Goal: Task Accomplishment & Management: Use online tool/utility

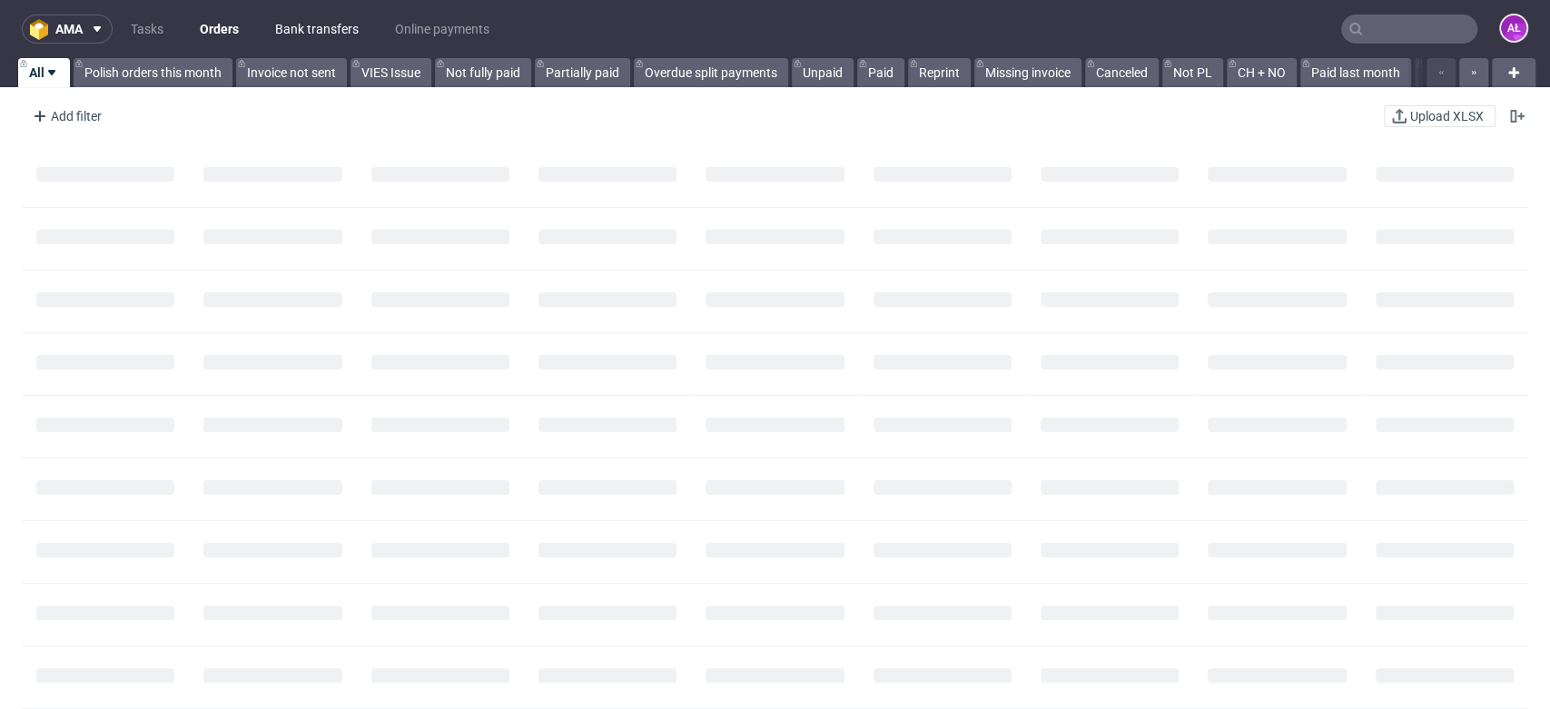
click at [332, 35] on link "Bank transfers" at bounding box center [316, 29] width 105 height 29
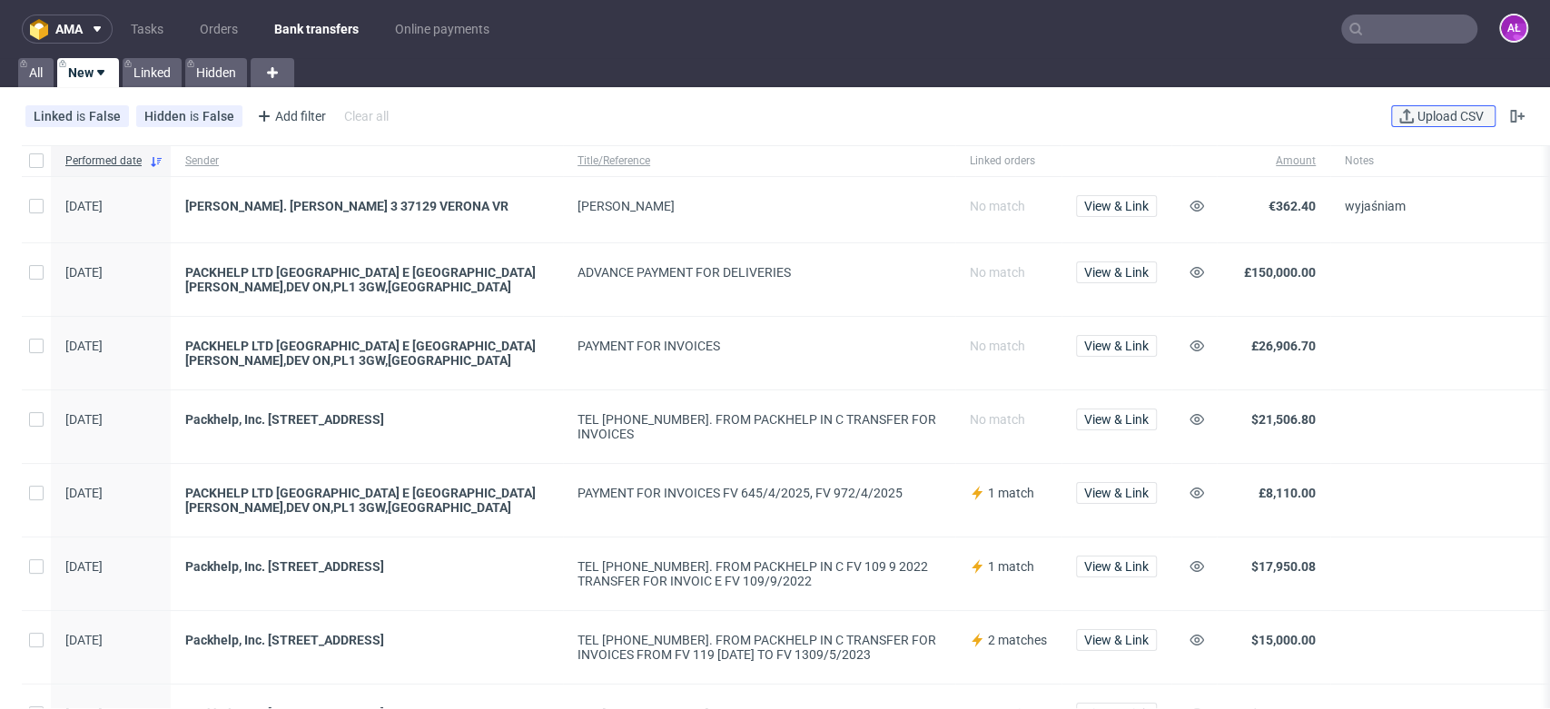
click at [1433, 123] on button "Upload CSV" at bounding box center [1443, 116] width 104 height 22
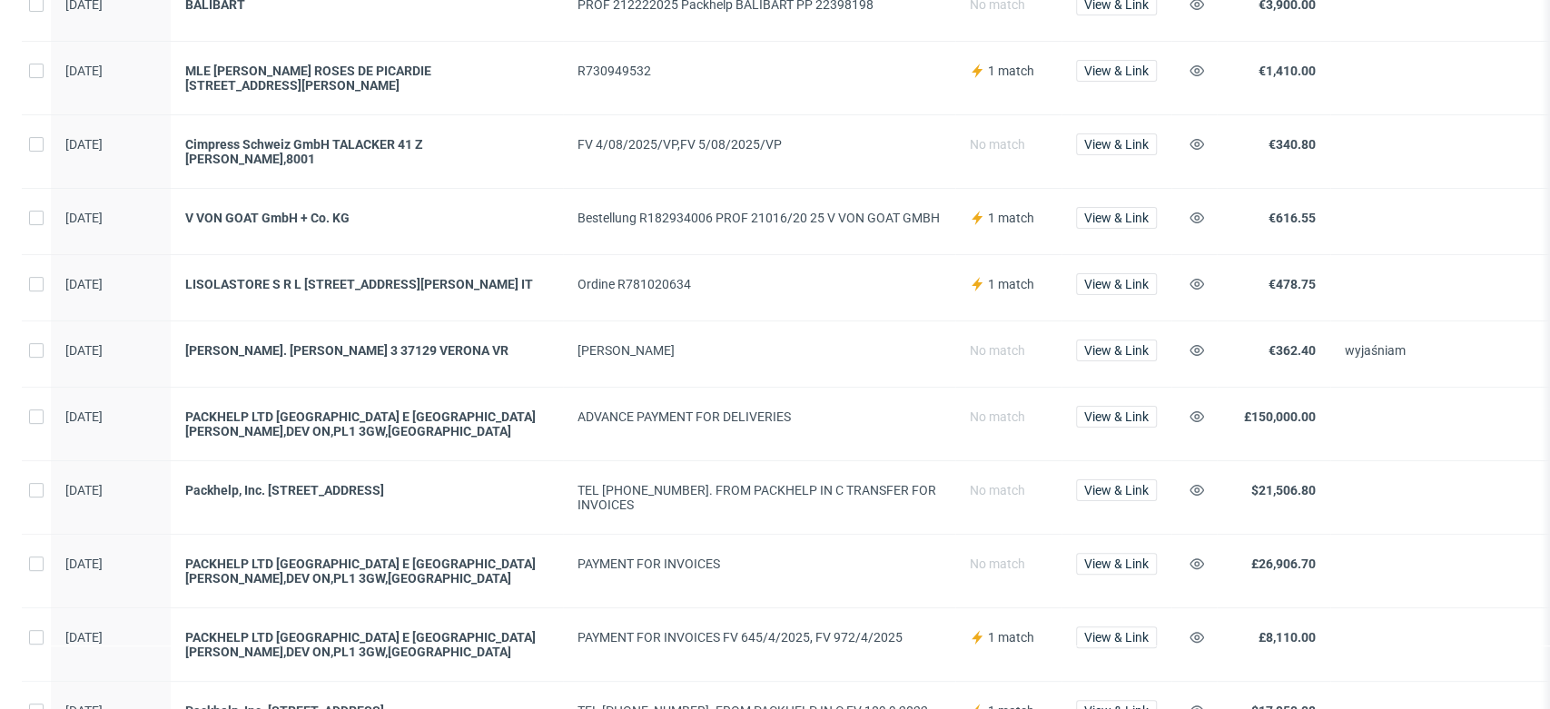
scroll to position [101, 0]
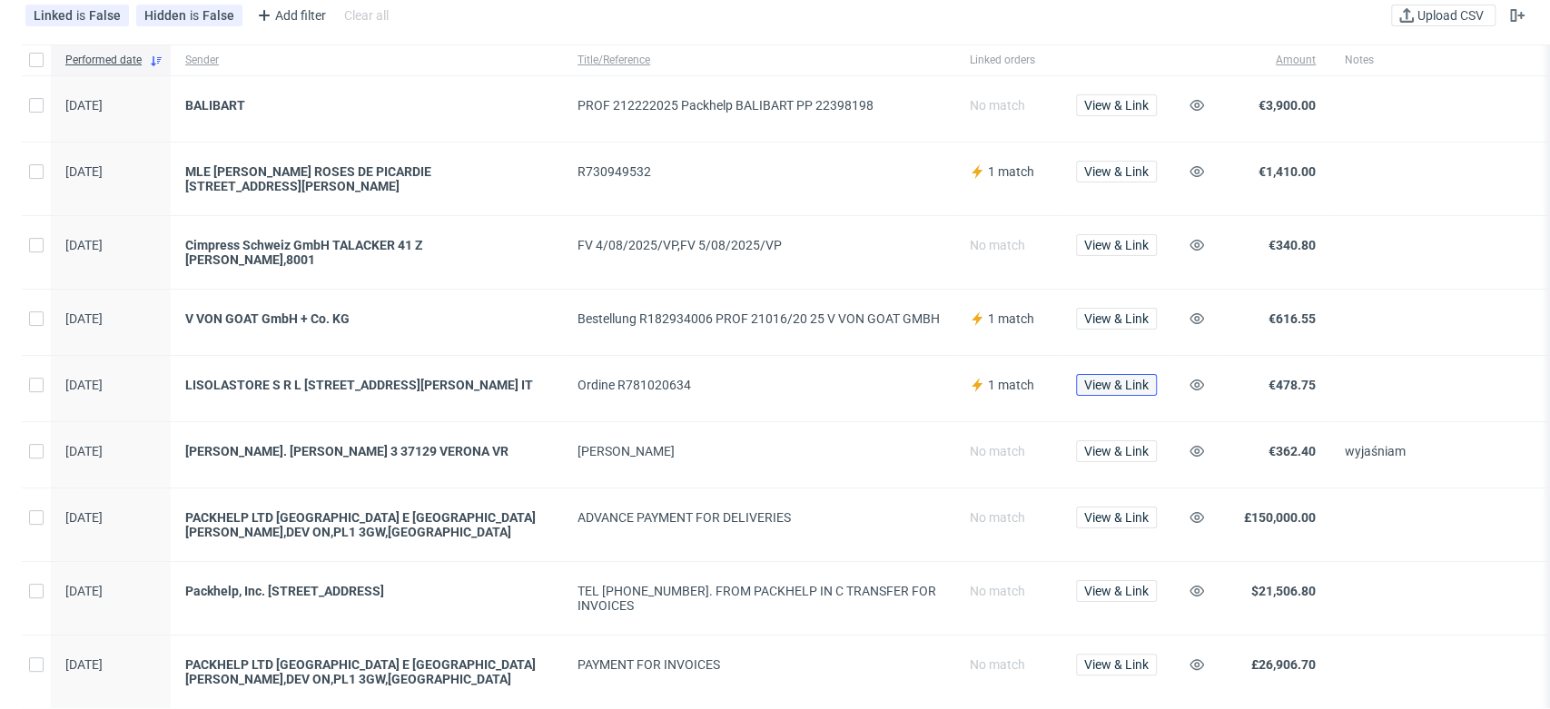
click at [1109, 379] on span "View & Link" at bounding box center [1116, 385] width 64 height 13
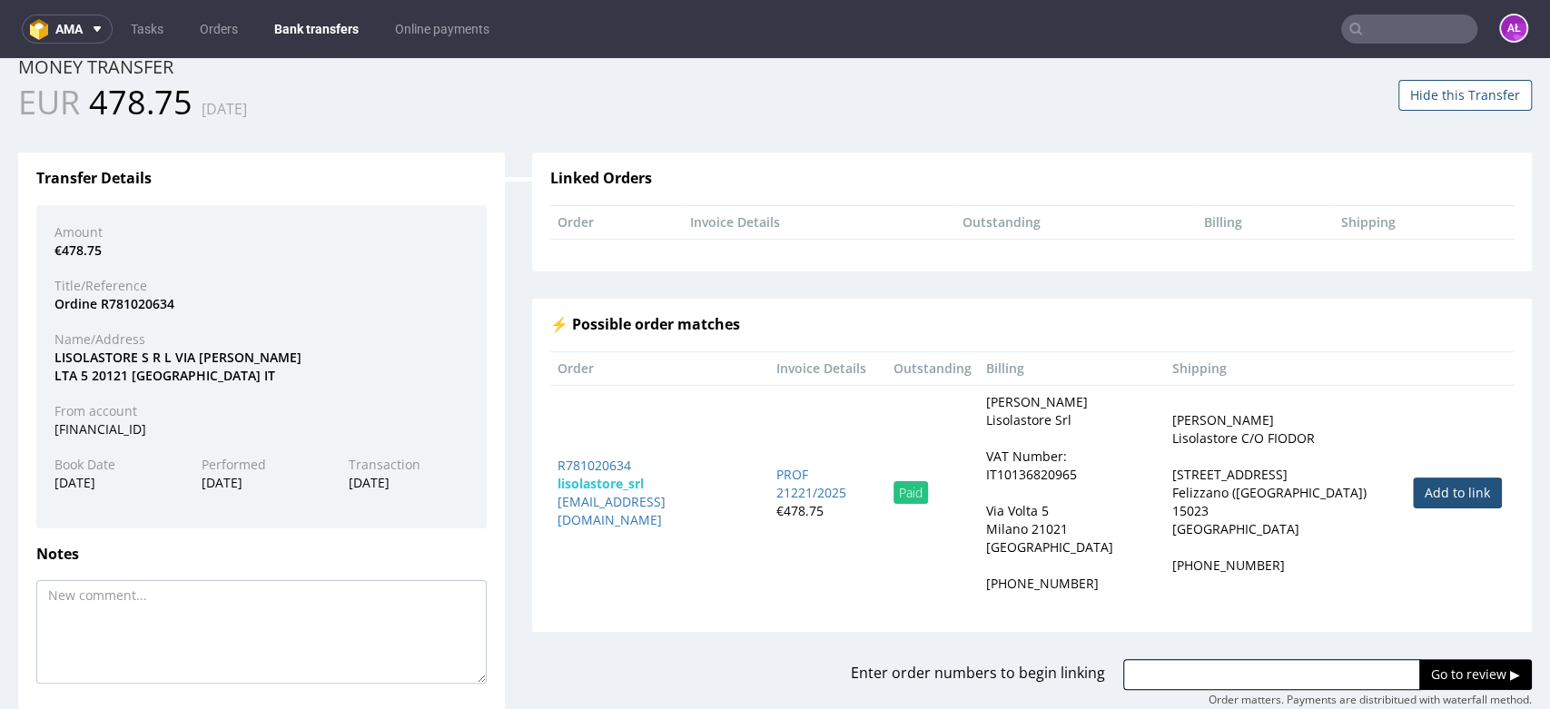
scroll to position [101, 0]
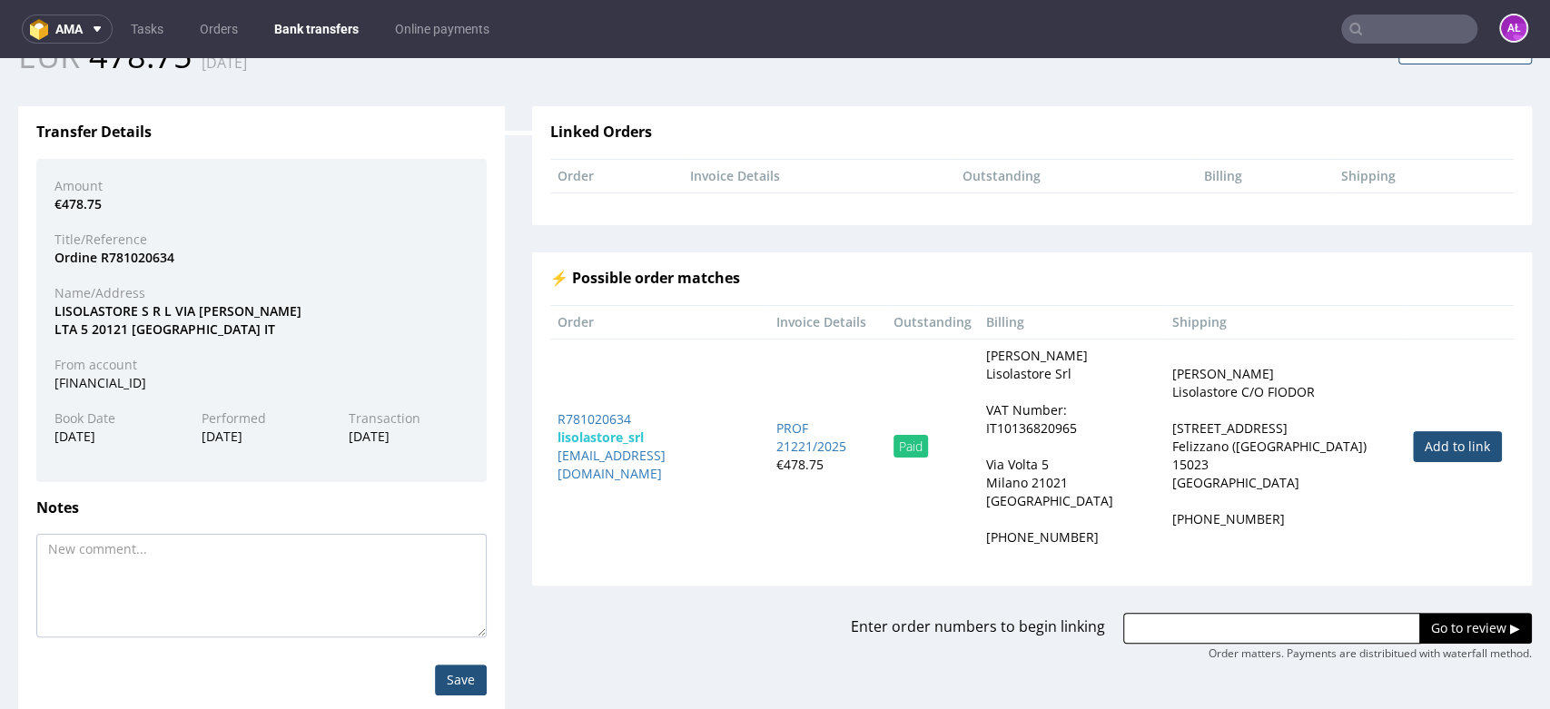
click at [1413, 434] on link "Add to link" at bounding box center [1457, 446] width 89 height 31
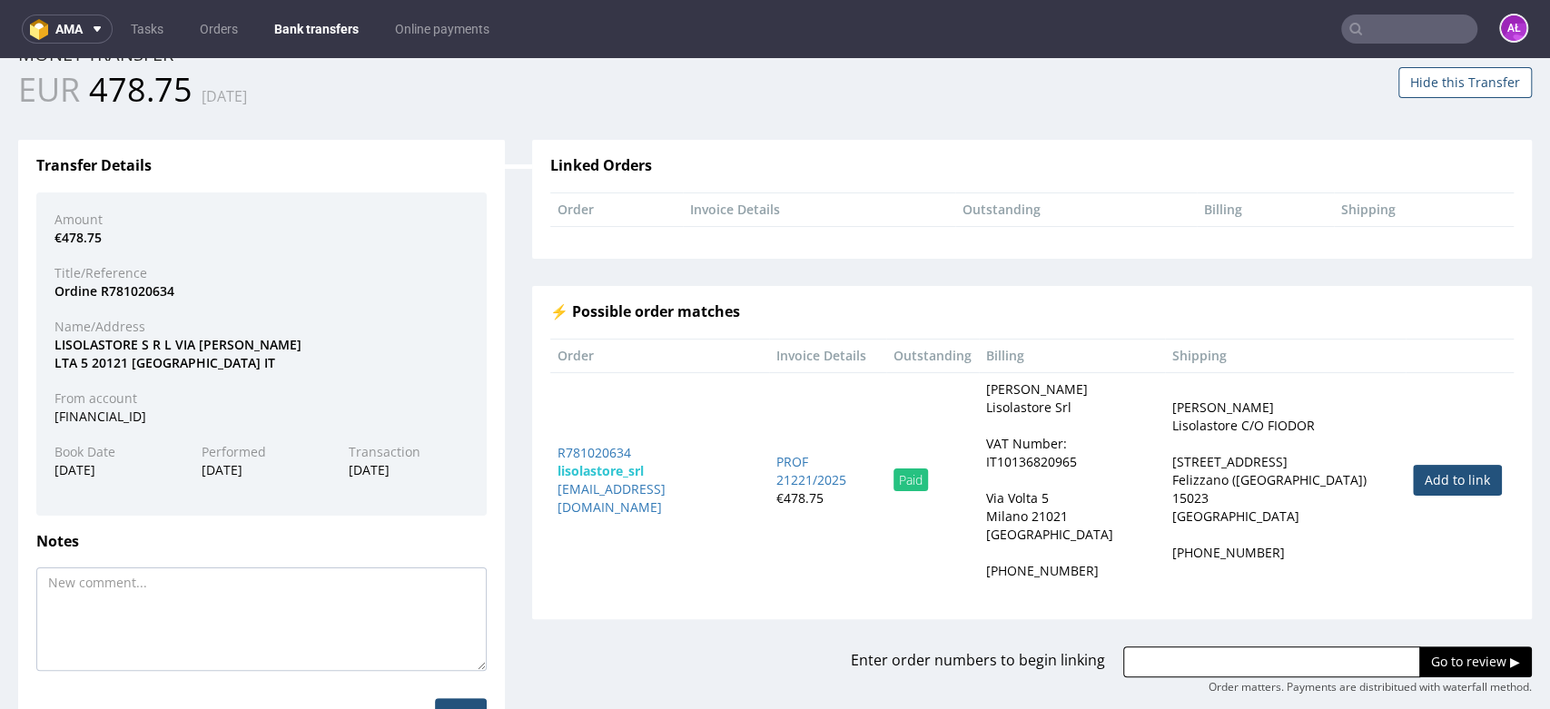
scroll to position [136, 0]
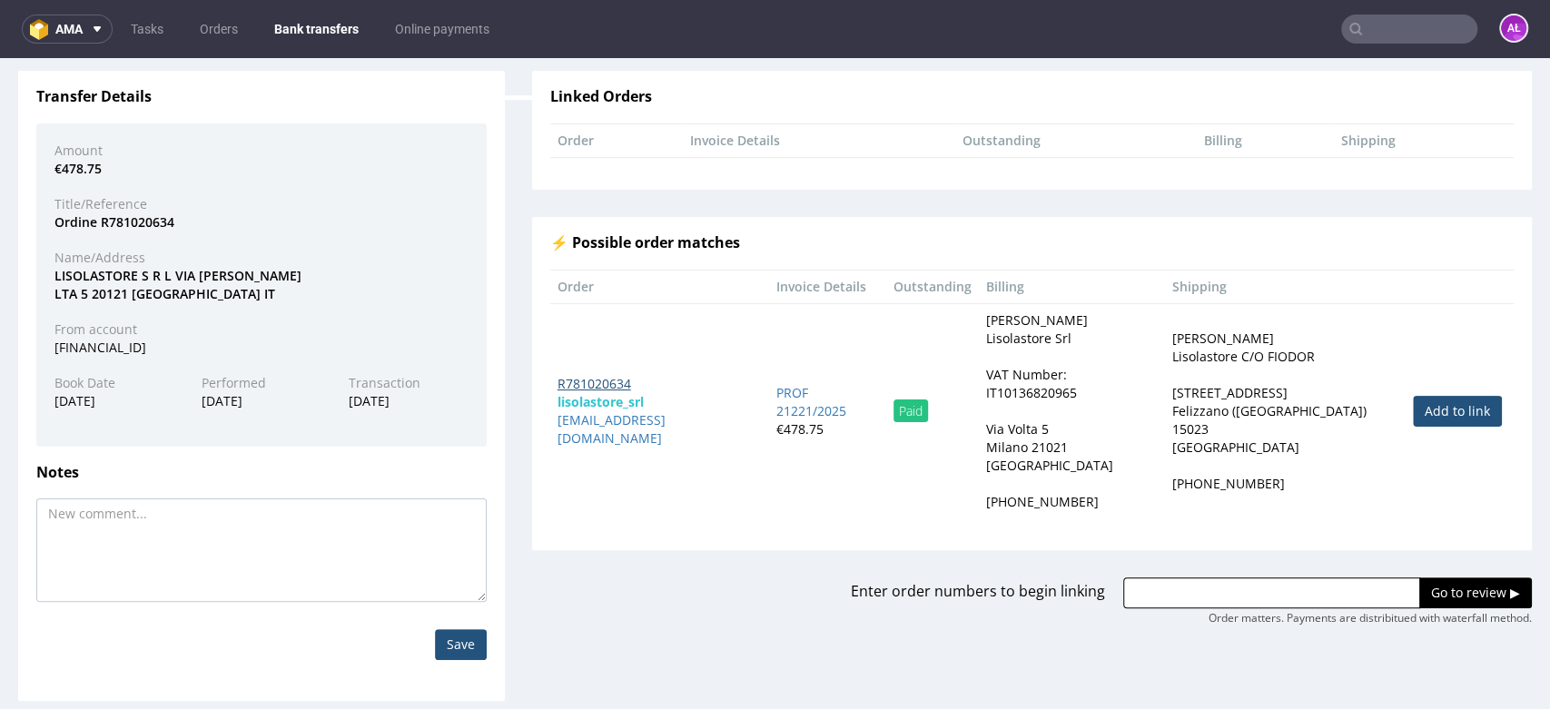
drag, startPoint x: 756, startPoint y: 394, endPoint x: 598, endPoint y: 384, distance: 158.3
drag, startPoint x: 598, startPoint y: 384, endPoint x: 610, endPoint y: 396, distance: 16.7
click at [610, 396] on strong "lisolastore_srl" at bounding box center [600, 401] width 86 height 17
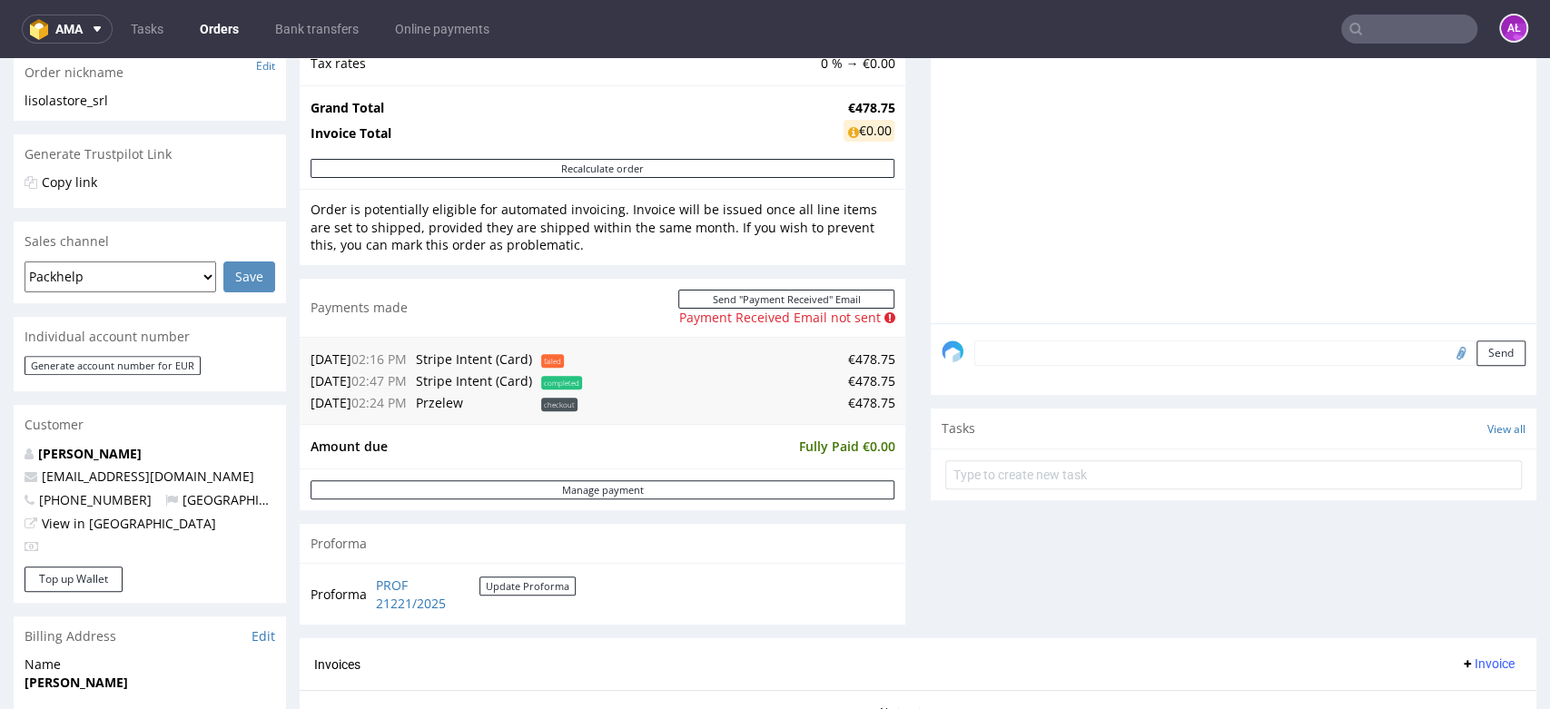
scroll to position [302, 0]
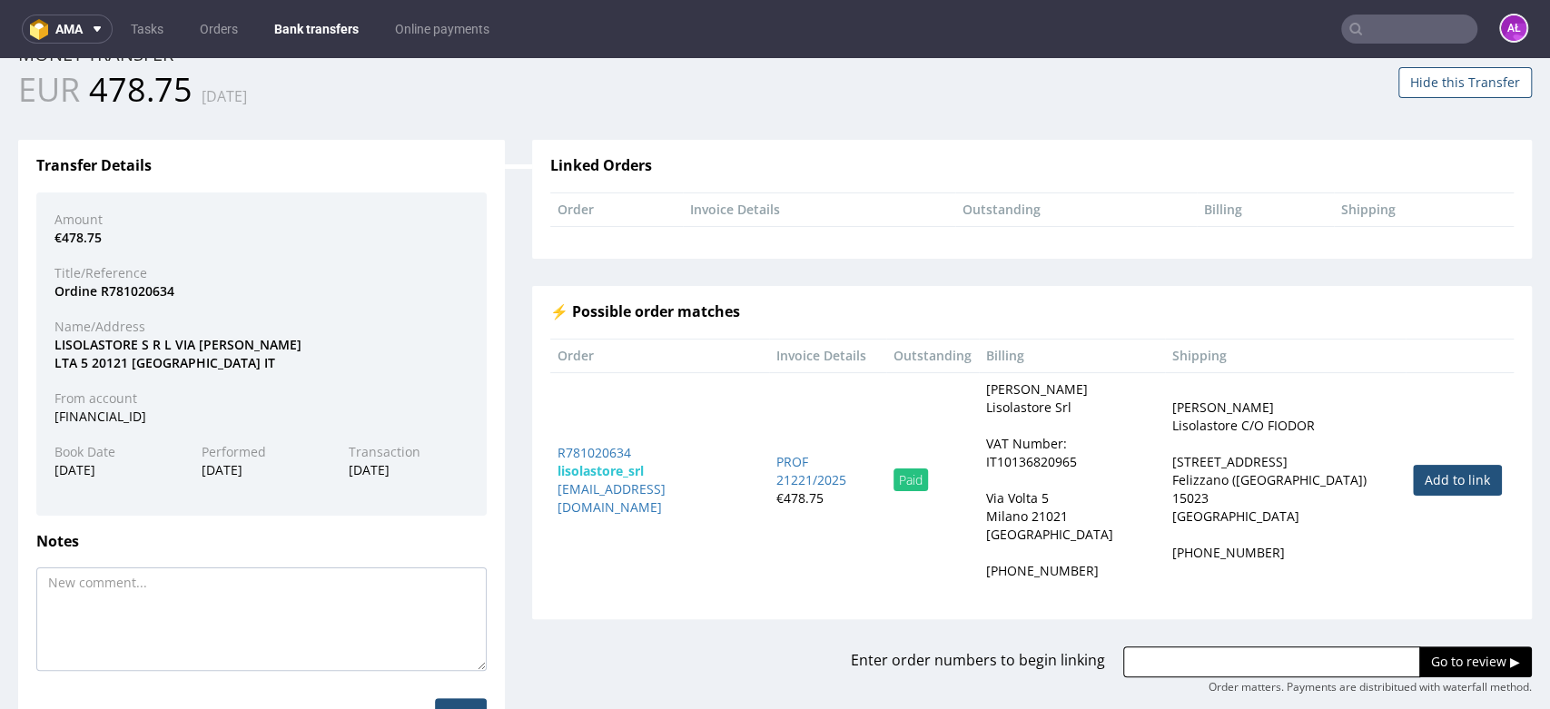
scroll to position [136, 0]
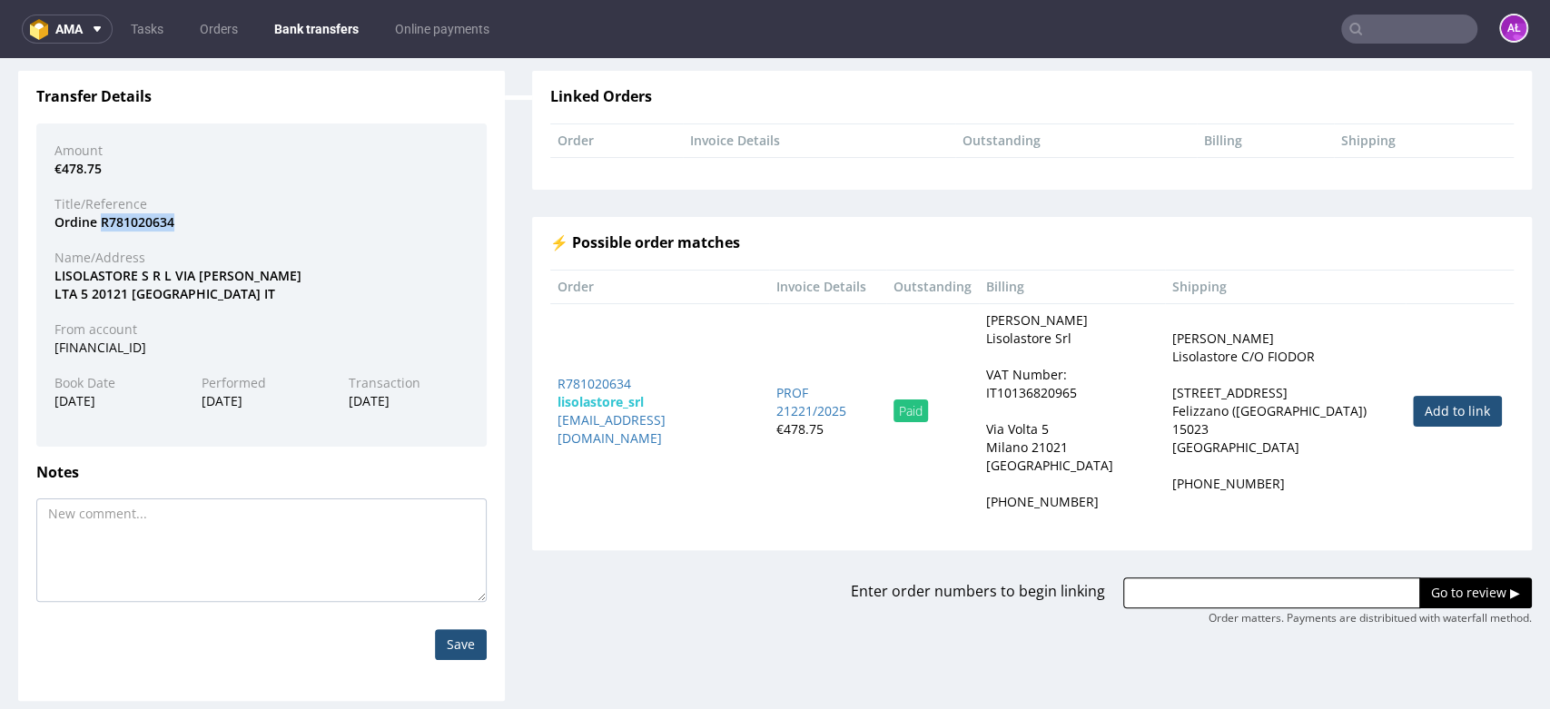
drag, startPoint x: 202, startPoint y: 229, endPoint x: 99, endPoint y: 229, distance: 103.5
click at [99, 229] on div "Ordine R781020634" at bounding box center [261, 222] width 441 height 18
copy div "R781020634"
click at [1359, 577] on input "text" at bounding box center [1271, 592] width 297 height 31
paste input "R781020634"
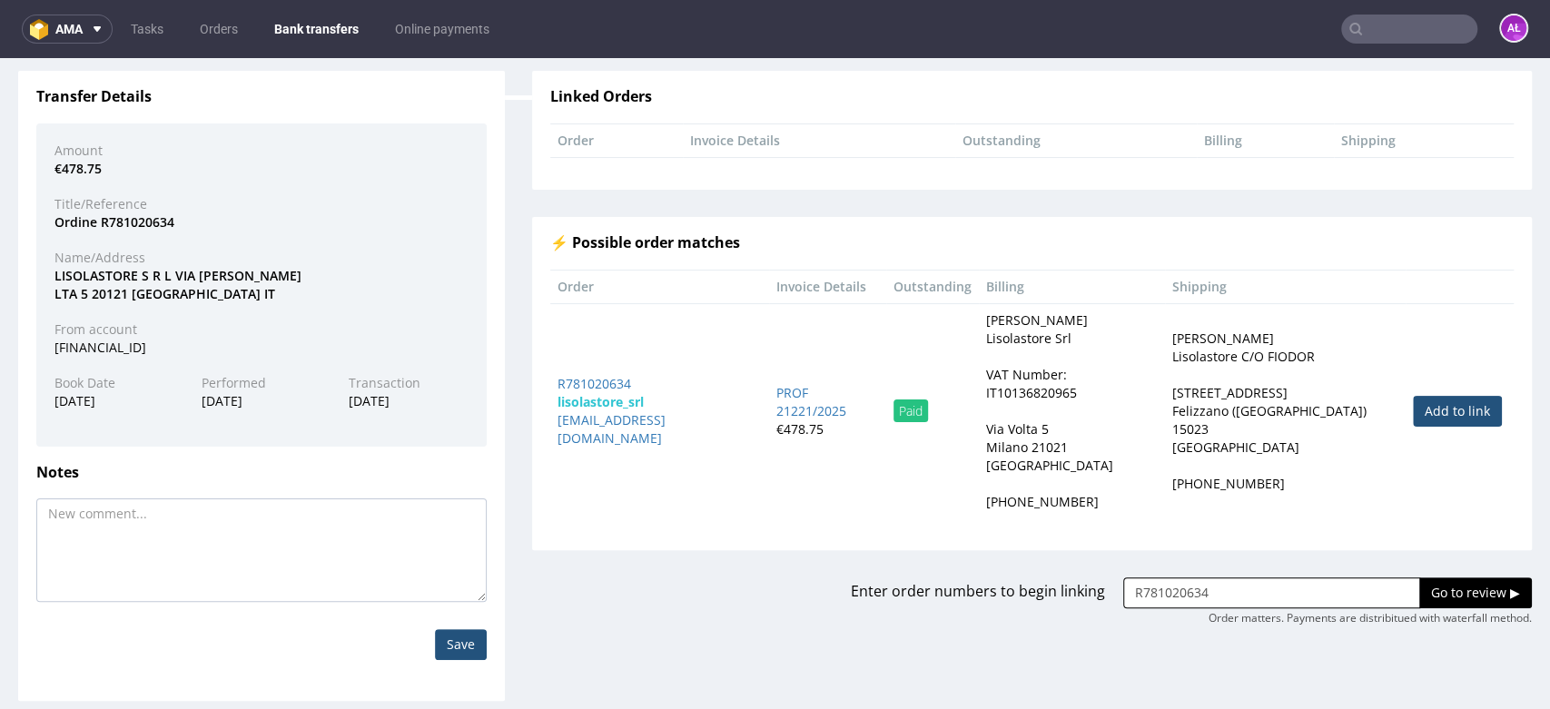
type input "R781020634"
click at [1422, 577] on input "Go to review ▶" at bounding box center [1475, 592] width 113 height 31
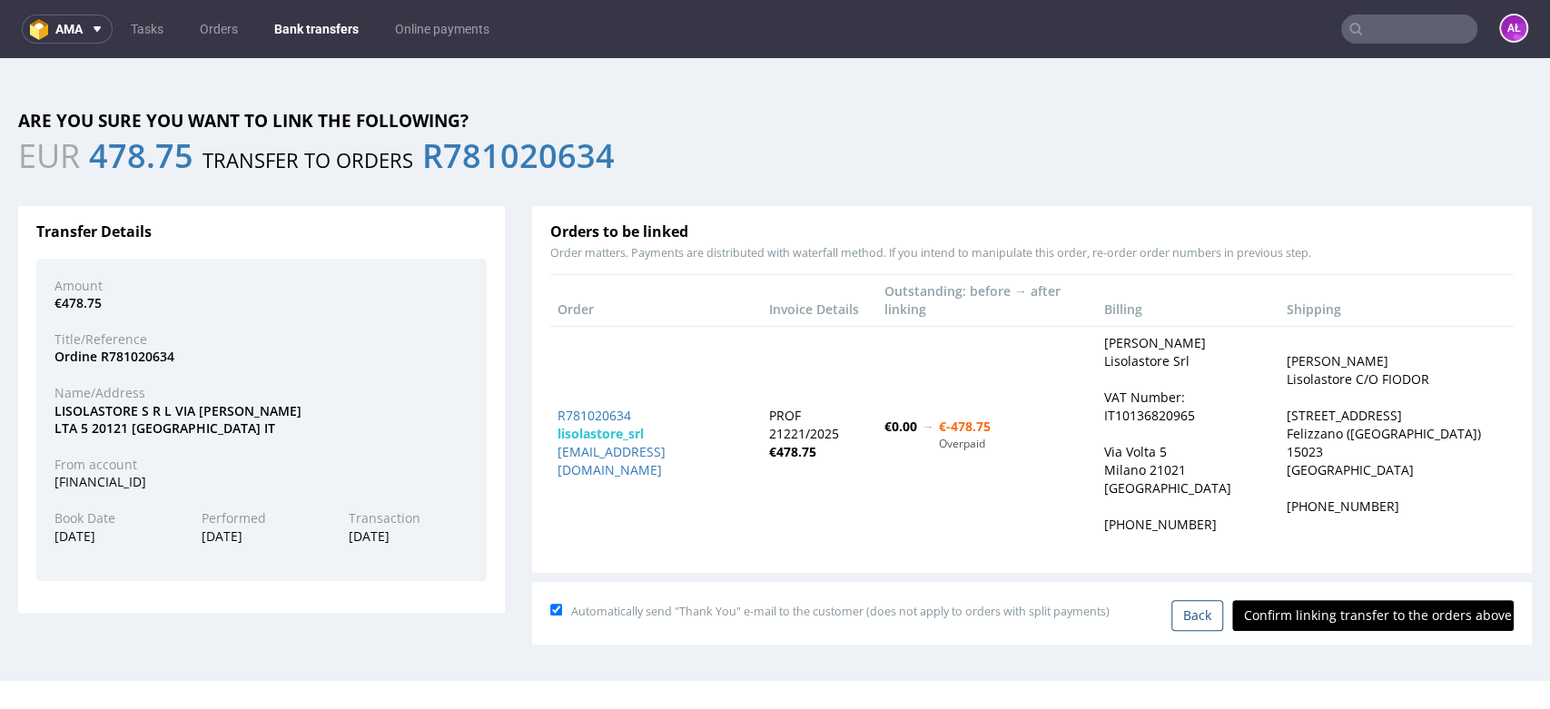
scroll to position [0, 0]
click at [1410, 600] on input "Confirm linking transfer to the orders above" at bounding box center [1372, 615] width 281 height 31
type input "In progress..."
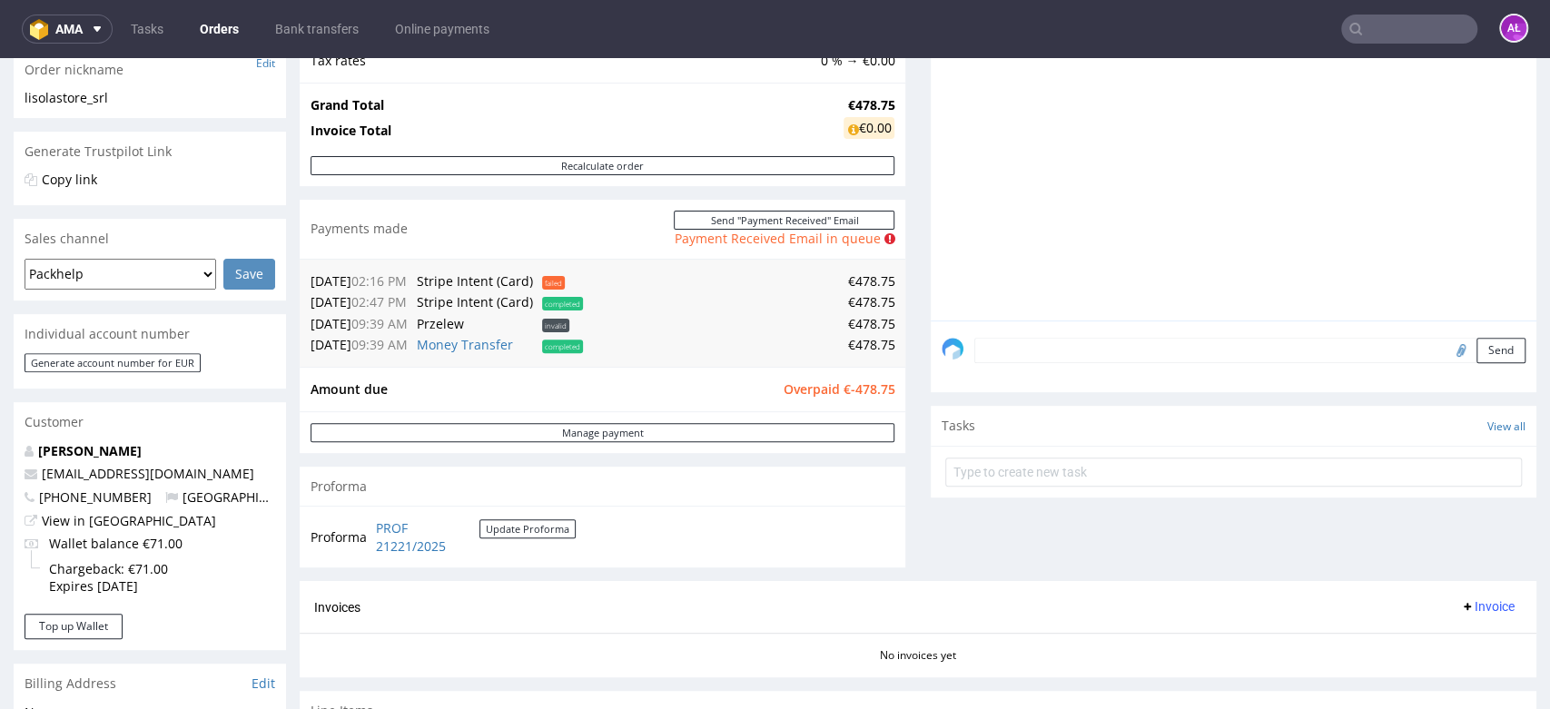
scroll to position [302, 0]
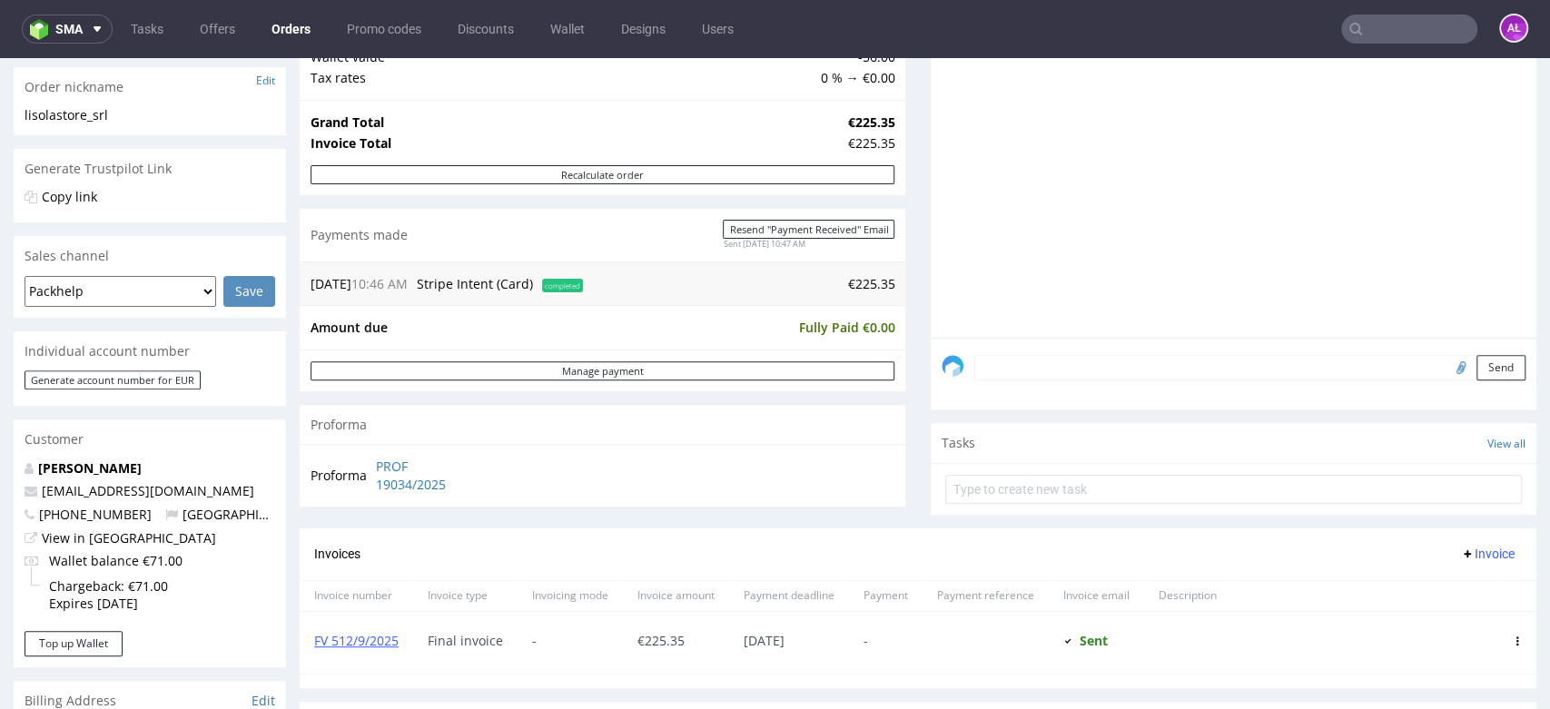
scroll to position [302, 0]
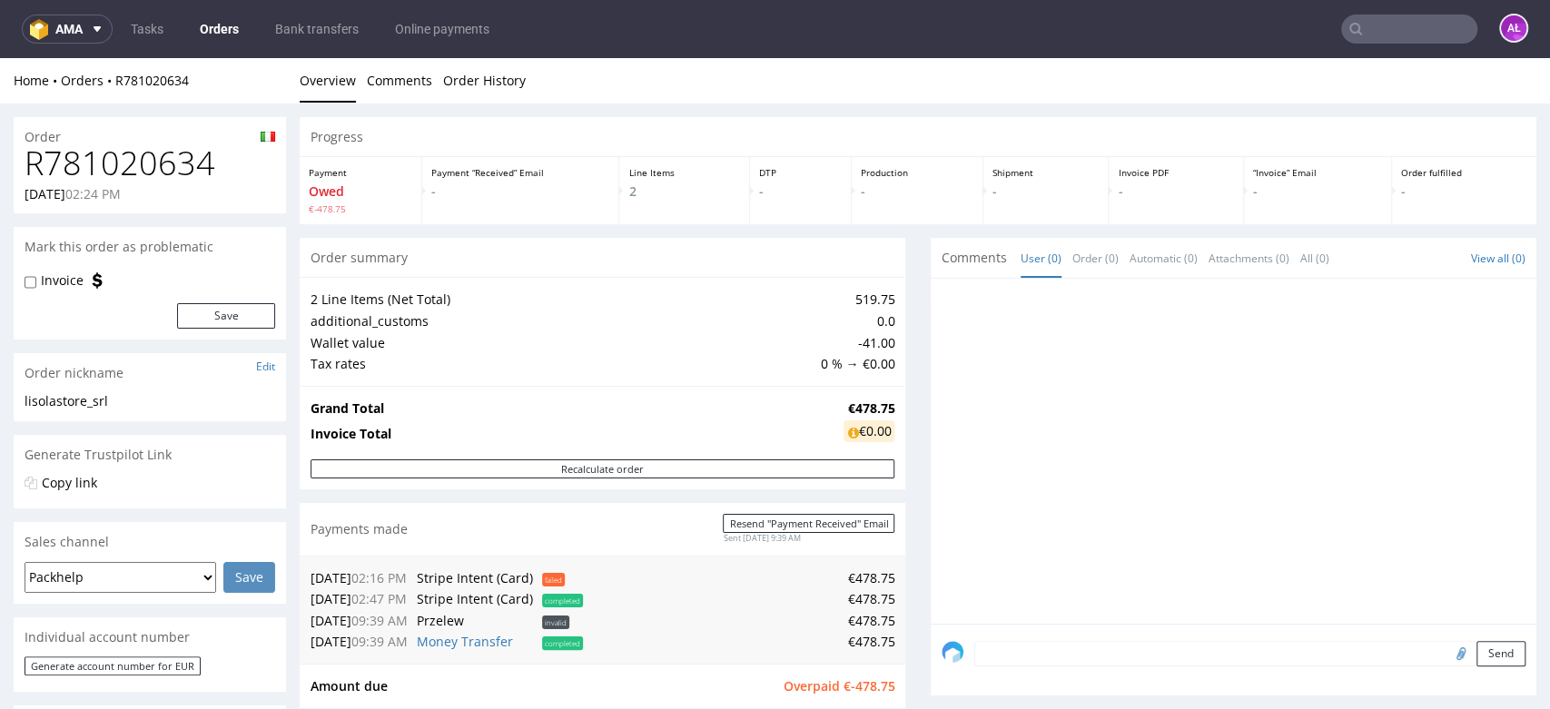
scroll to position [403, 0]
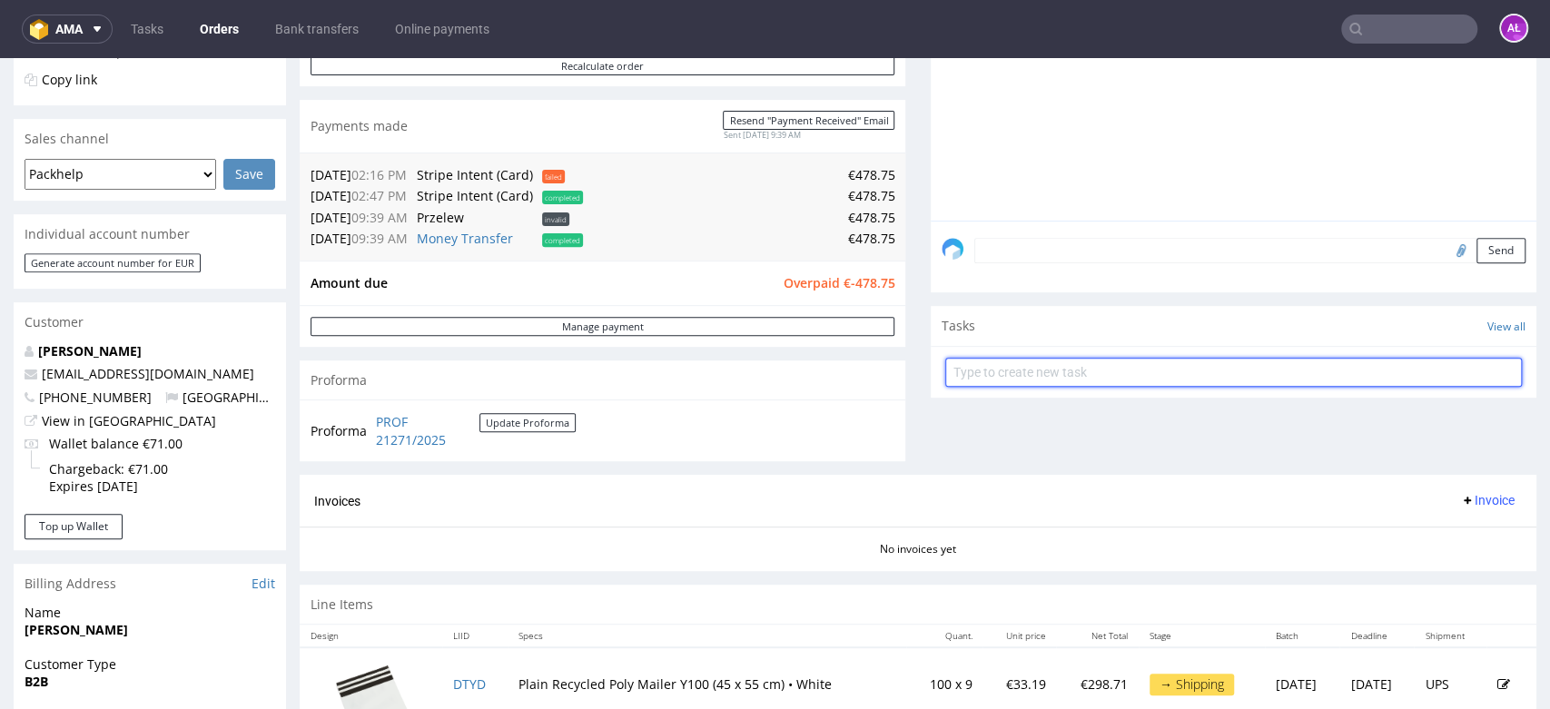
click at [1055, 370] on input "text" at bounding box center [1233, 372] width 577 height 29
type input "e"
type input "Refund"
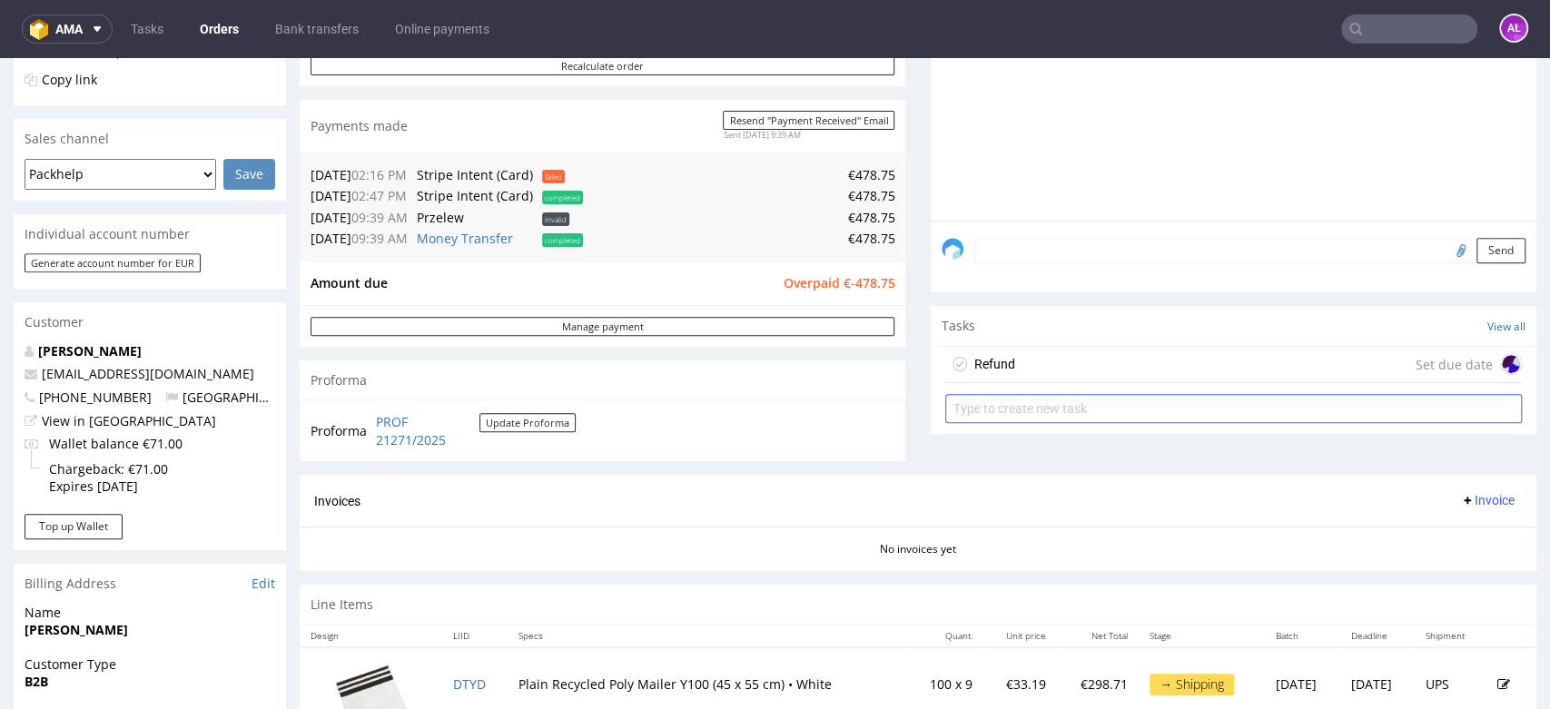
click at [1051, 370] on div "Refund Set due date" at bounding box center [1233, 365] width 577 height 36
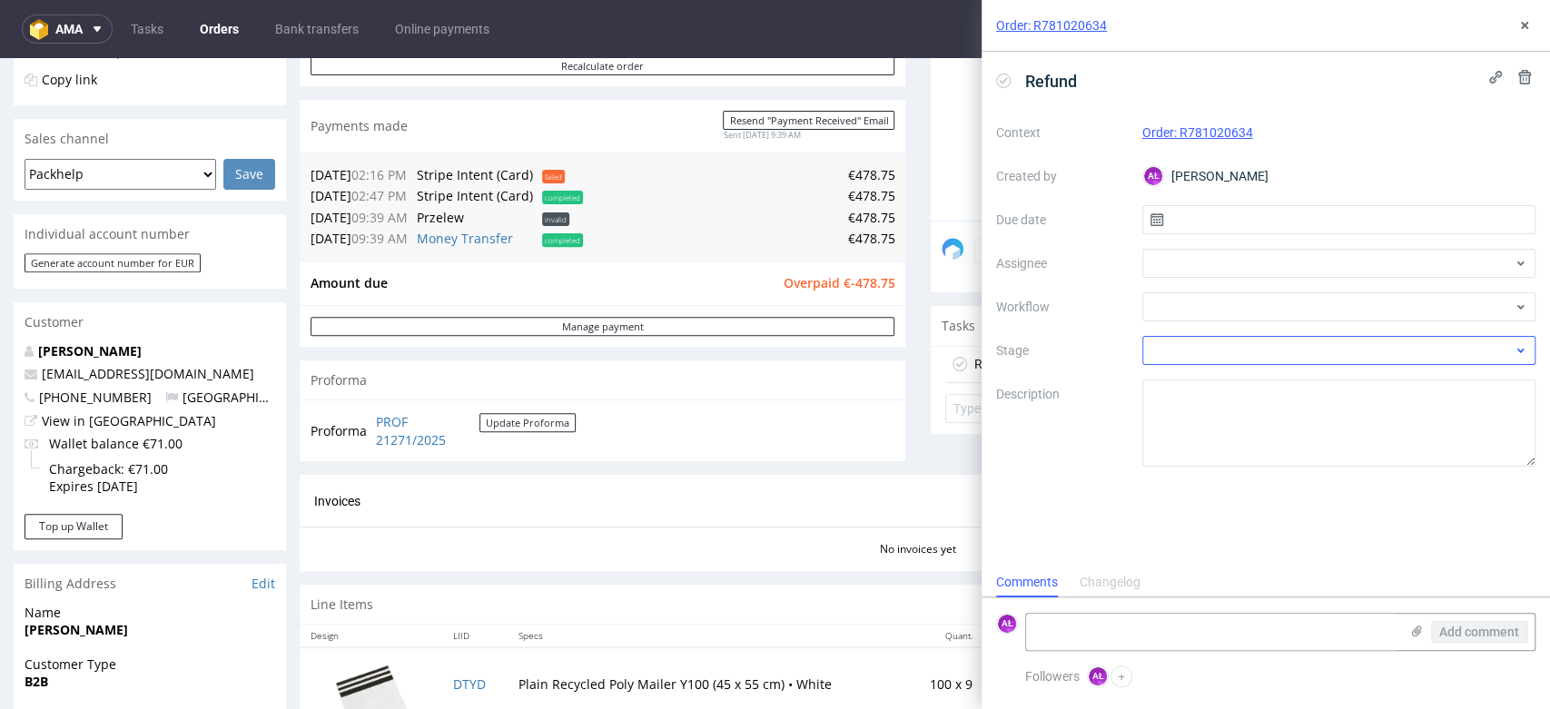
scroll to position [15, 0]
click at [1247, 306] on div at bounding box center [1339, 306] width 394 height 29
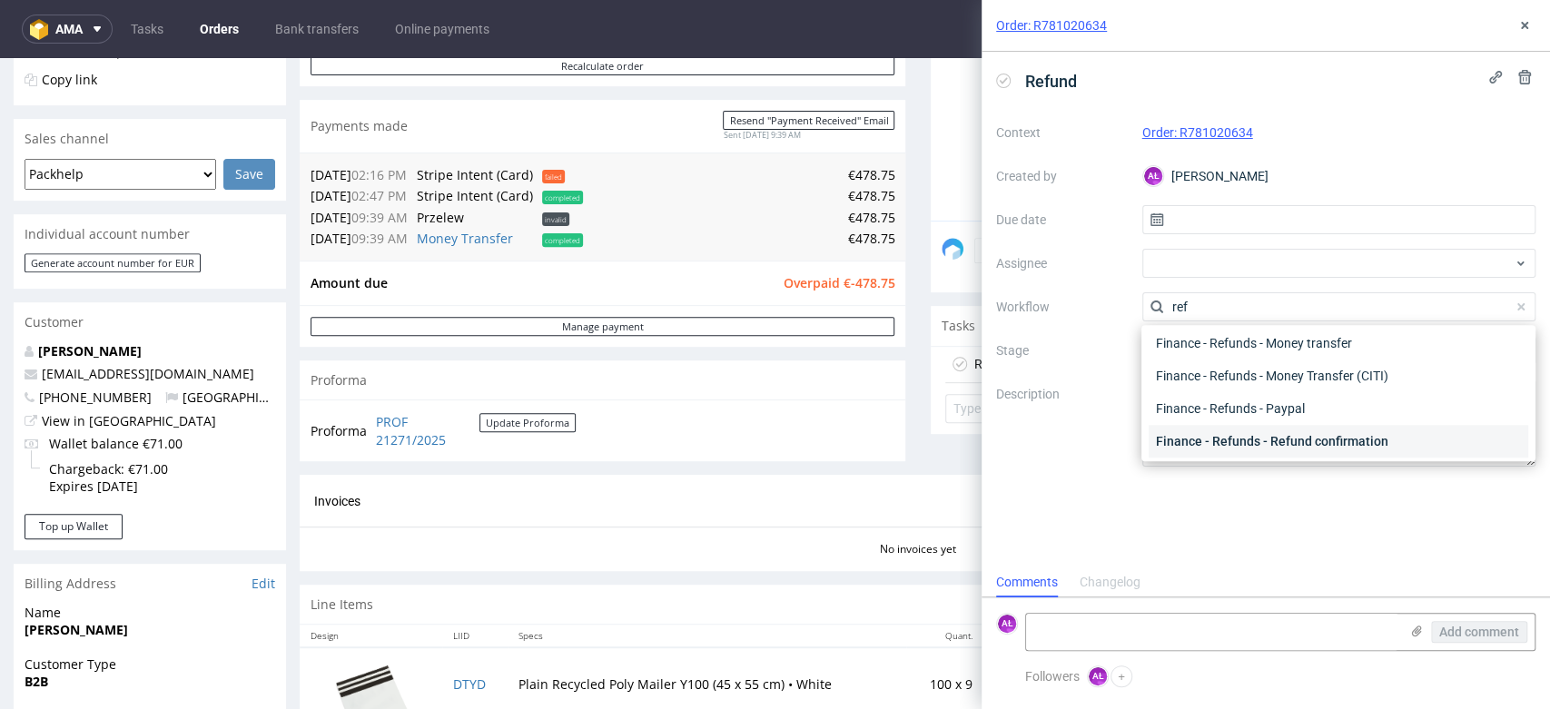
scroll to position [0, 0]
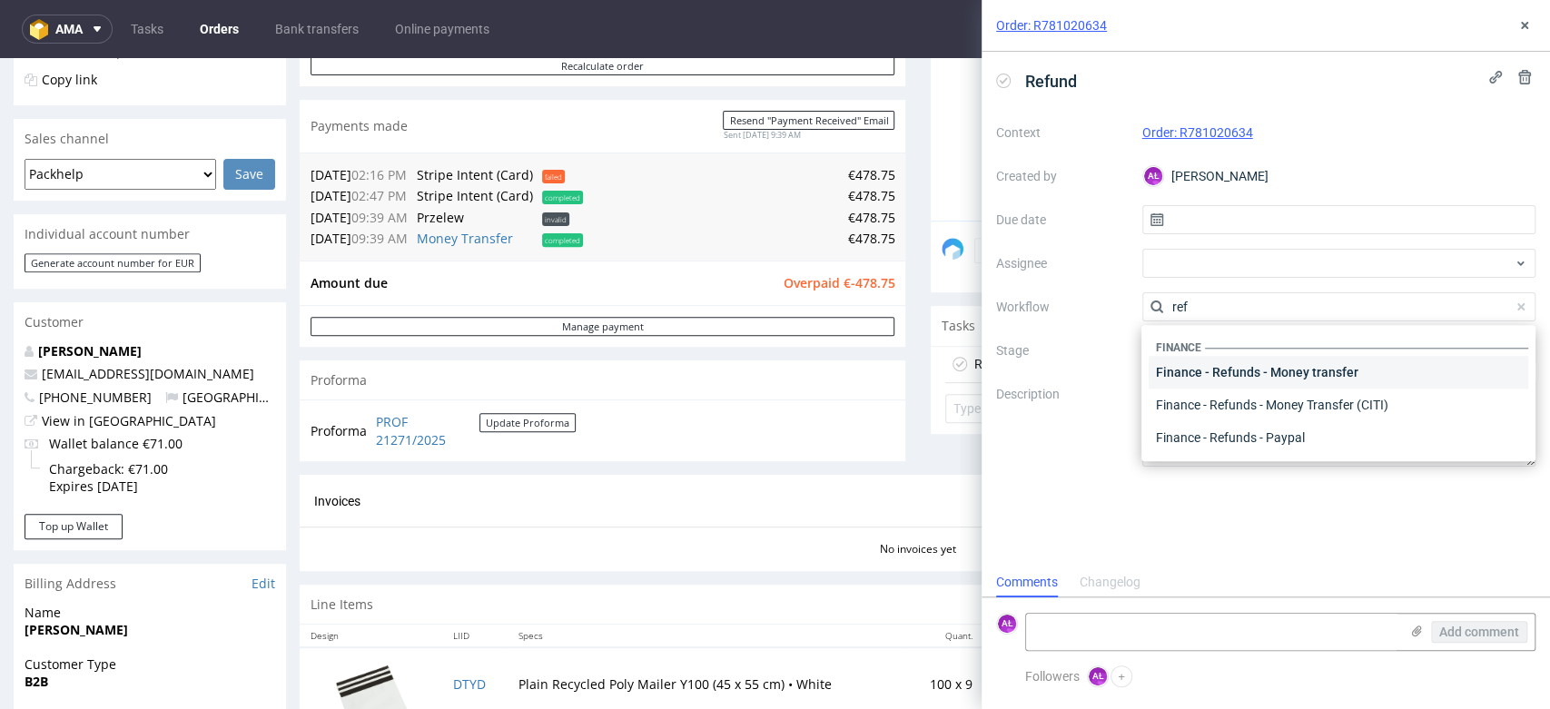
type input "ref"
click at [1287, 361] on div "Finance - Refunds - Money transfer" at bounding box center [1339, 372] width 380 height 33
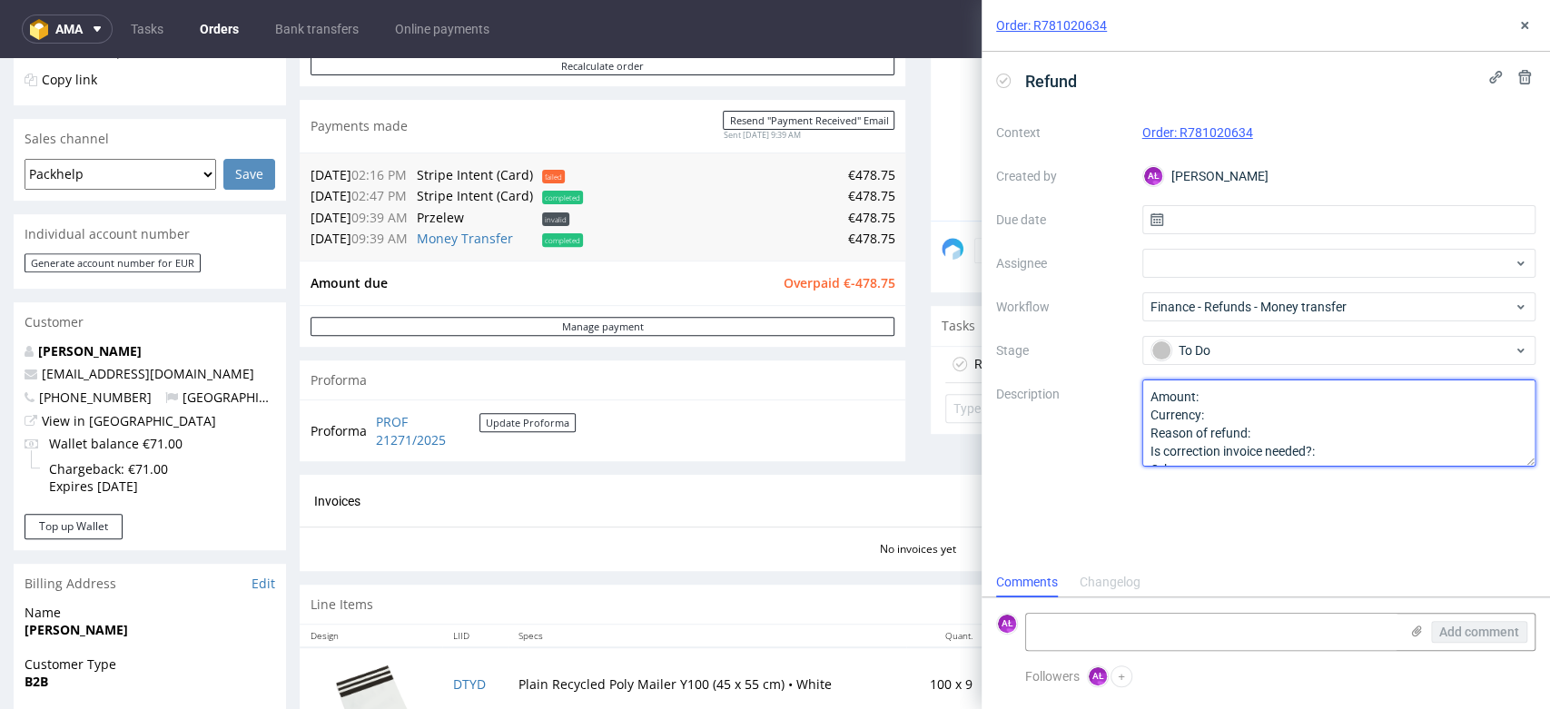
click at [1242, 403] on textarea "Amount: Currency: Reason of refund: Is correction invoice needed?: Other:" at bounding box center [1339, 423] width 394 height 87
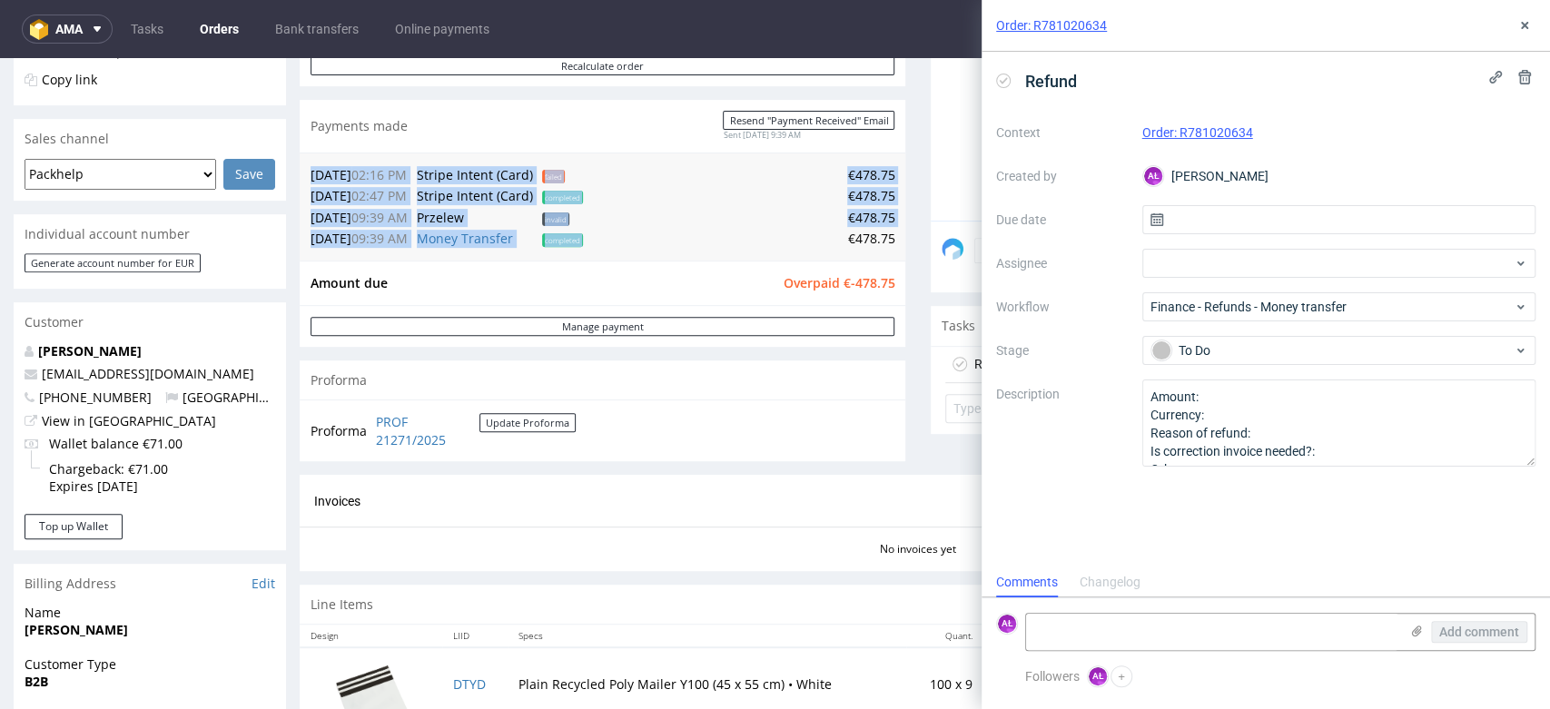
drag, startPoint x: 828, startPoint y: 240, endPoint x: 882, endPoint y: 239, distance: 53.6
click at [882, 239] on div "[DATE] 02:16 PM Stripe Intent (Card) failed €478.75 [DATE] 02:47 PM Stripe Inte…" at bounding box center [603, 207] width 606 height 108
copy table "[DATE] 02:16 PM Stripe Intent (Card) failed €478.75 [DATE] 02:47 PM Stripe Inte…"
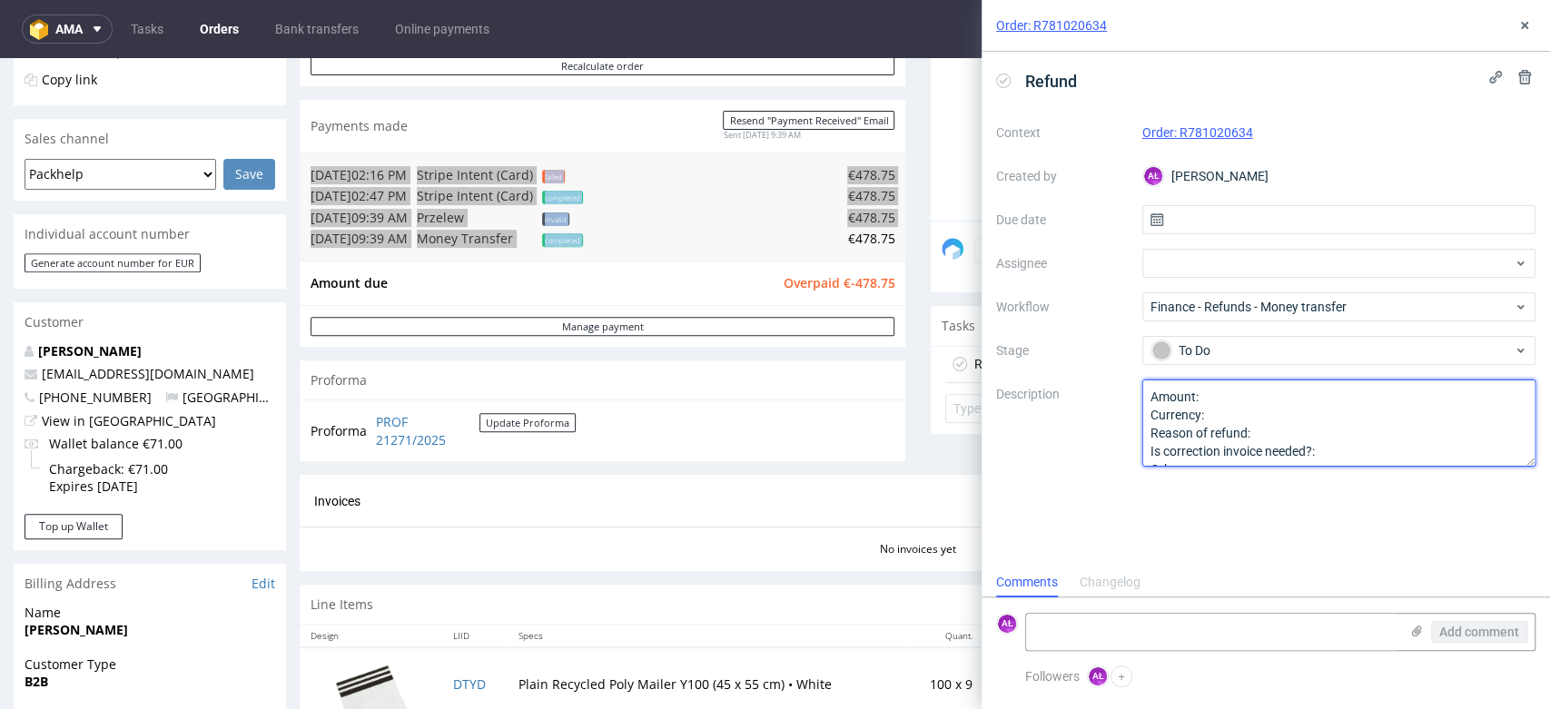
click at [1228, 398] on textarea "Amount: Currency: Reason of refund: Is correction invoice needed?: Other:" at bounding box center [1339, 423] width 394 height 87
paste textarea "€478.75"
click at [1291, 433] on textarea "Amount: Currency: Reason of refund: Is correction invoice needed?: Other:" at bounding box center [1339, 423] width 394 height 87
type textarea "Amount: €478.75 Currency: Reason of refund: double payment Is correction invoic…"
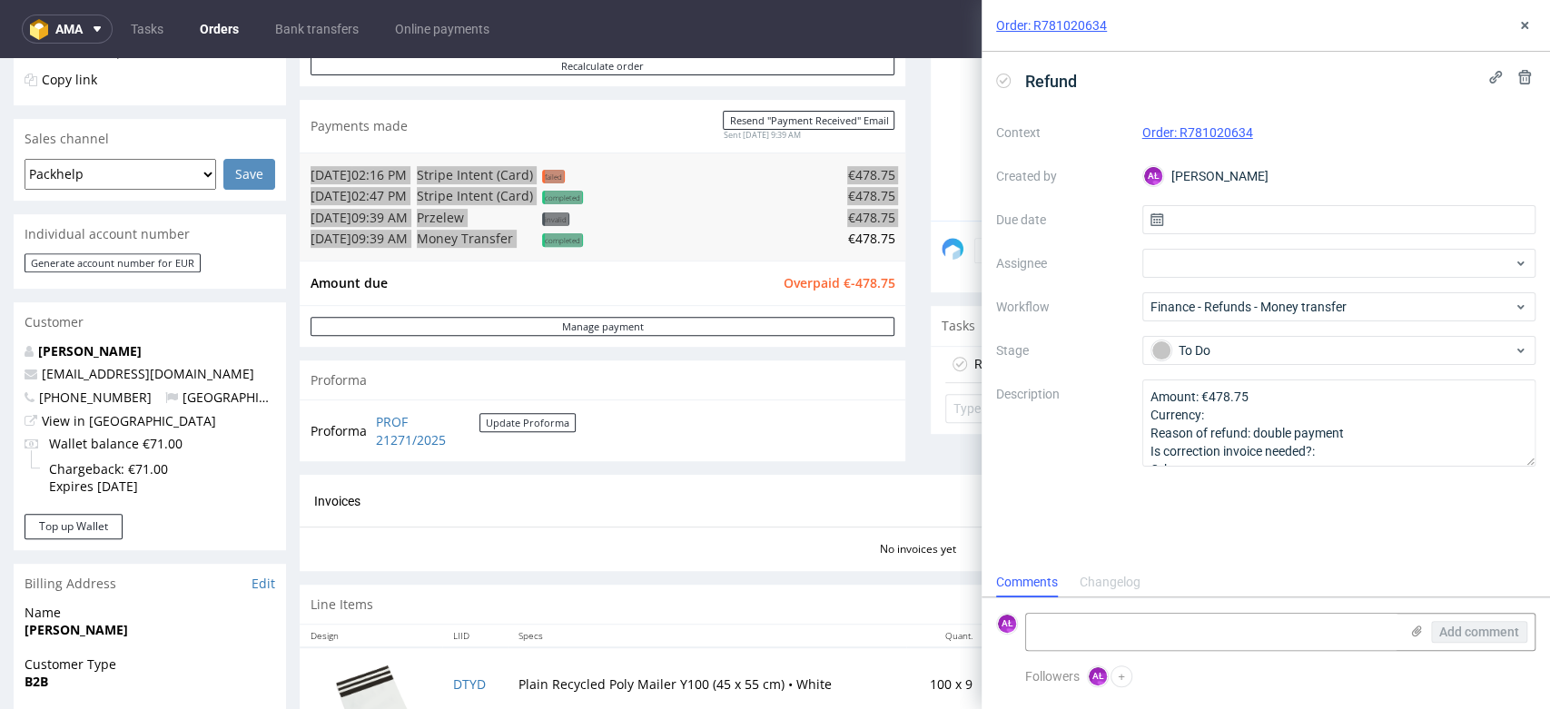
click at [1137, 502] on div "Refund Context Order: R781020634 Created by AŁ [PERSON_NAME] Due date Assignee …" at bounding box center [1265, 310] width 568 height 516
click at [1533, 30] on button at bounding box center [1525, 26] width 22 height 22
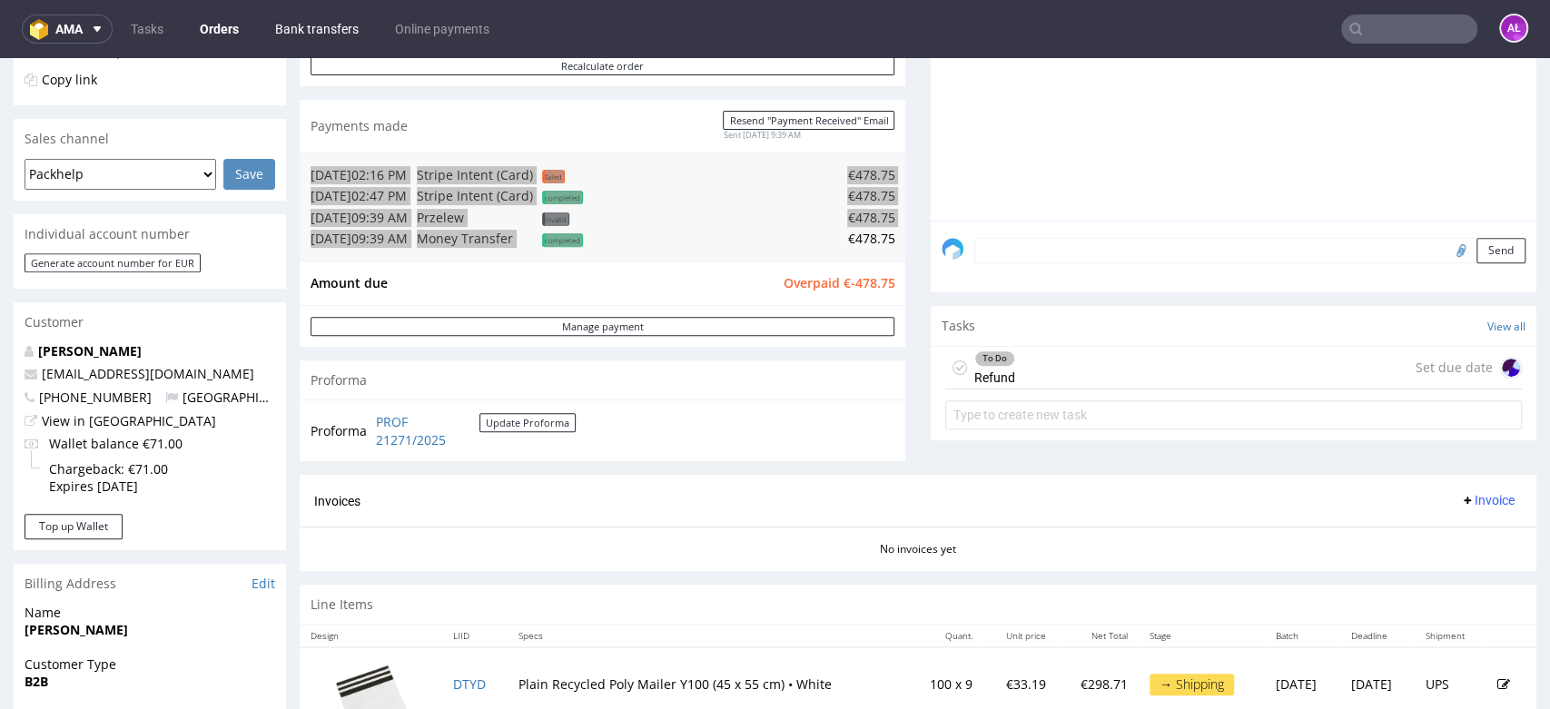
click at [317, 22] on link "Bank transfers" at bounding box center [316, 29] width 105 height 29
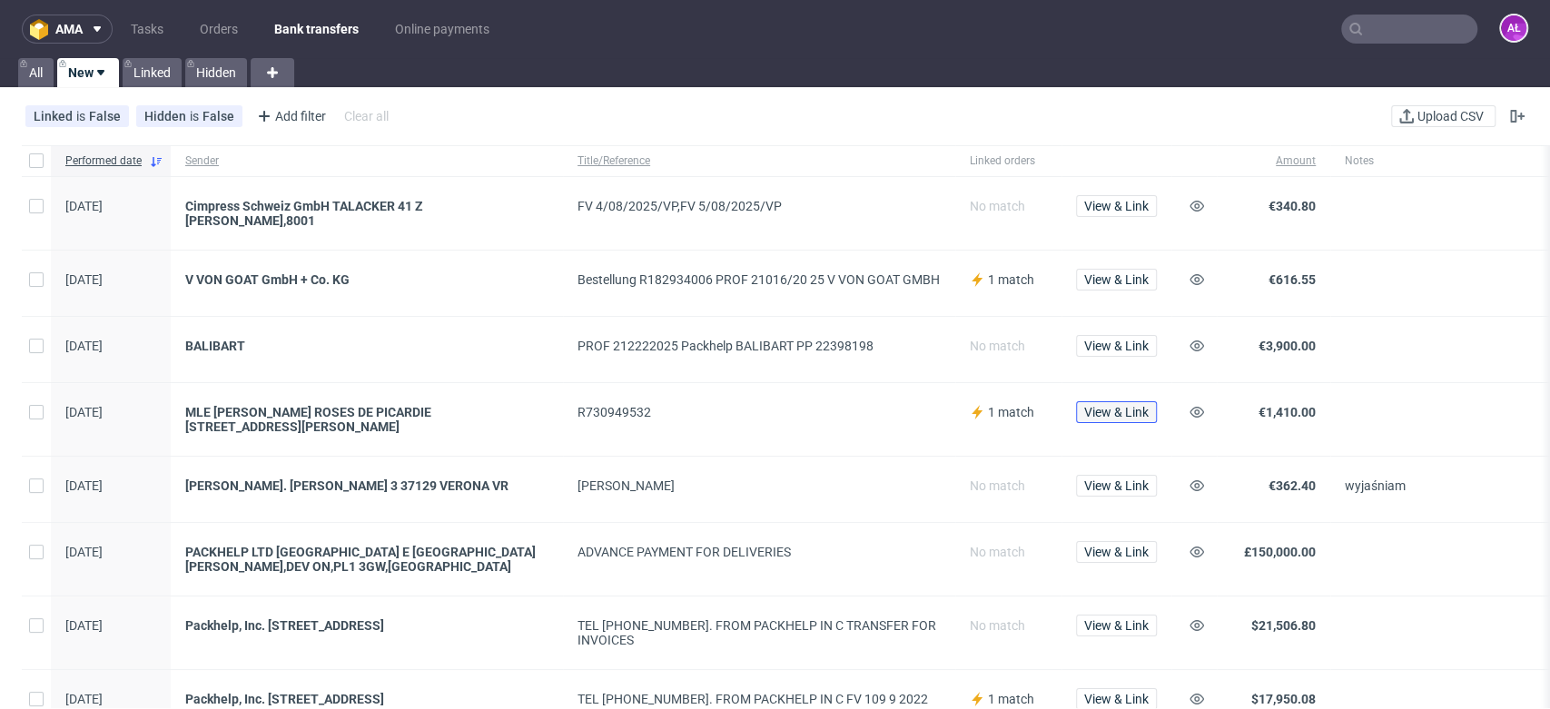
click at [1131, 406] on span "View & Link" at bounding box center [1116, 412] width 64 height 13
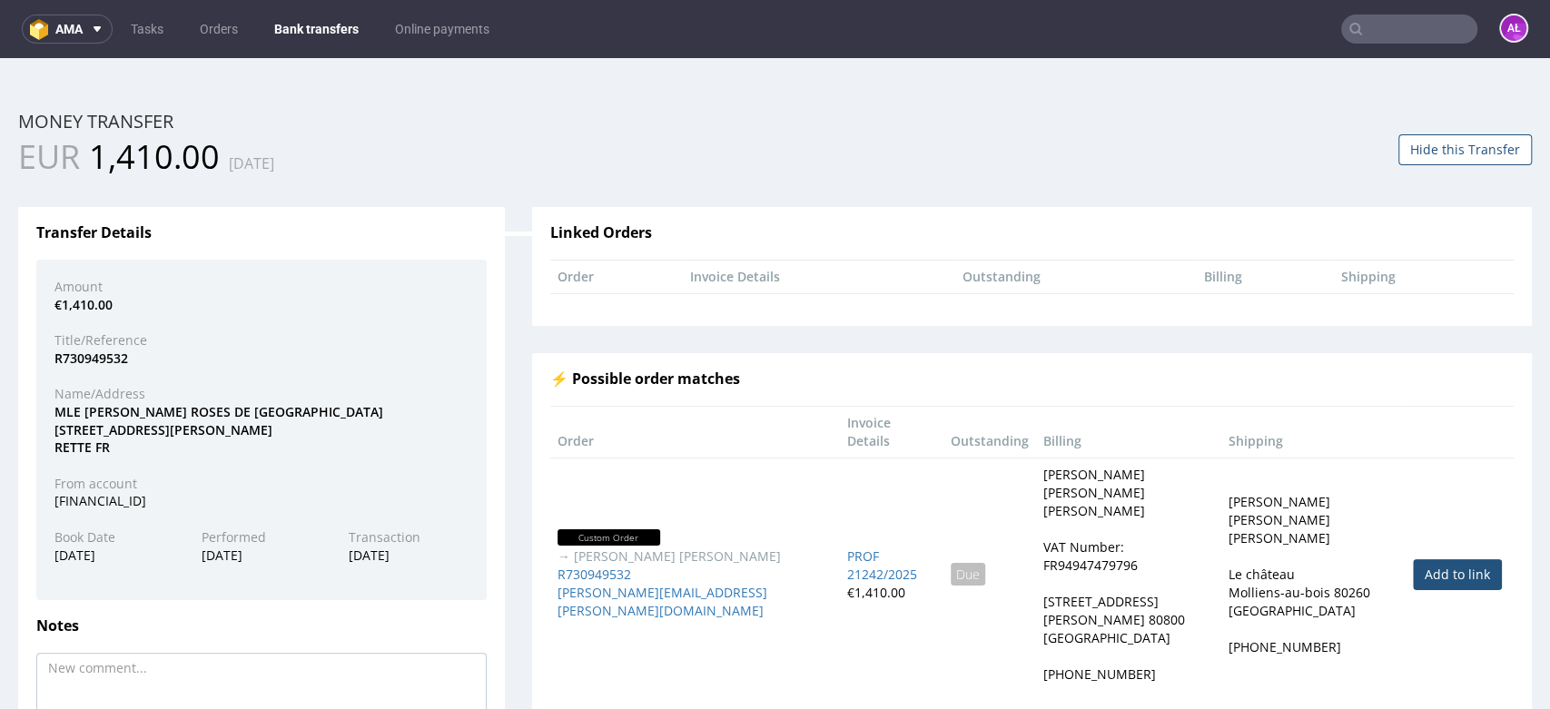
scroll to position [101, 0]
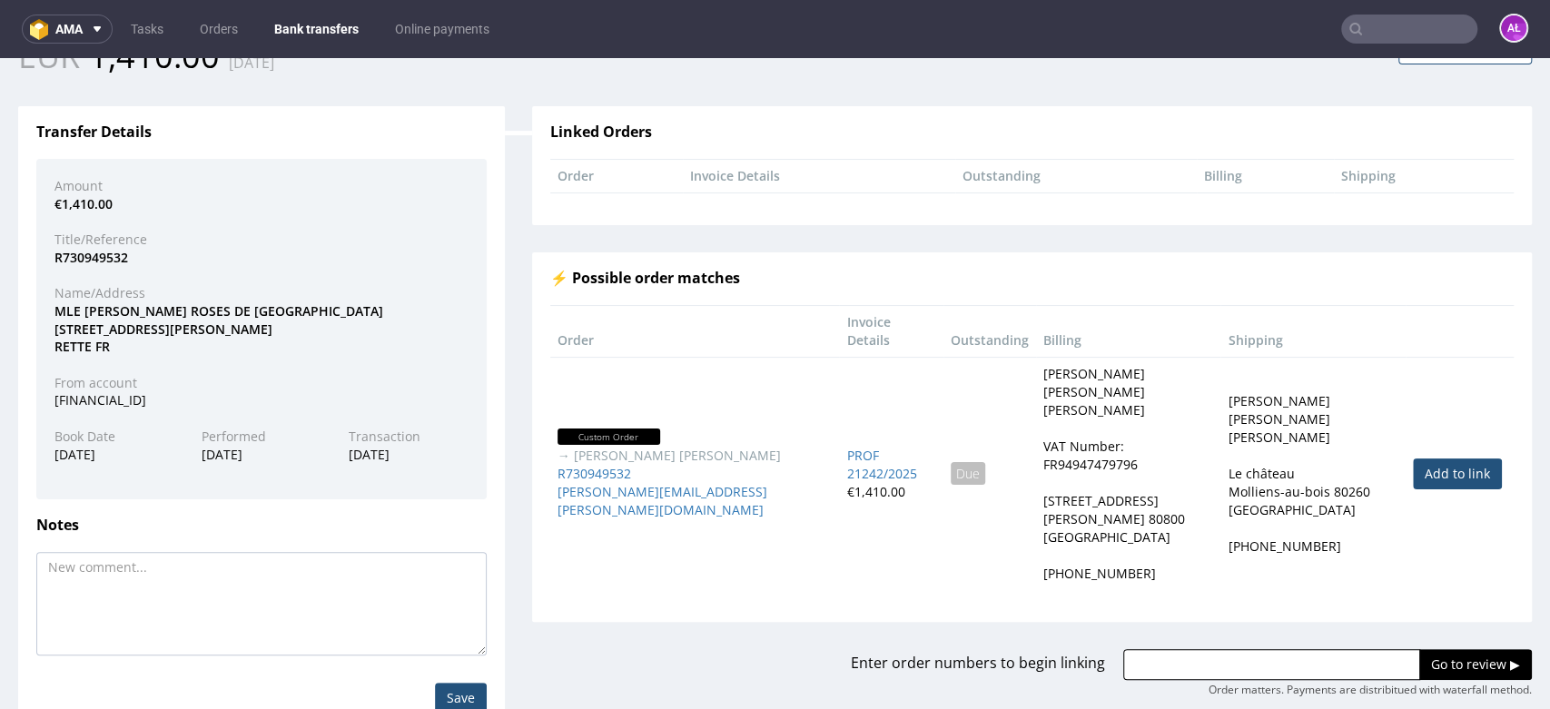
click at [1413, 459] on link "Add to link" at bounding box center [1457, 474] width 89 height 31
type input "R730949532"
click at [1431, 649] on input "Go to review ▶" at bounding box center [1475, 664] width 113 height 31
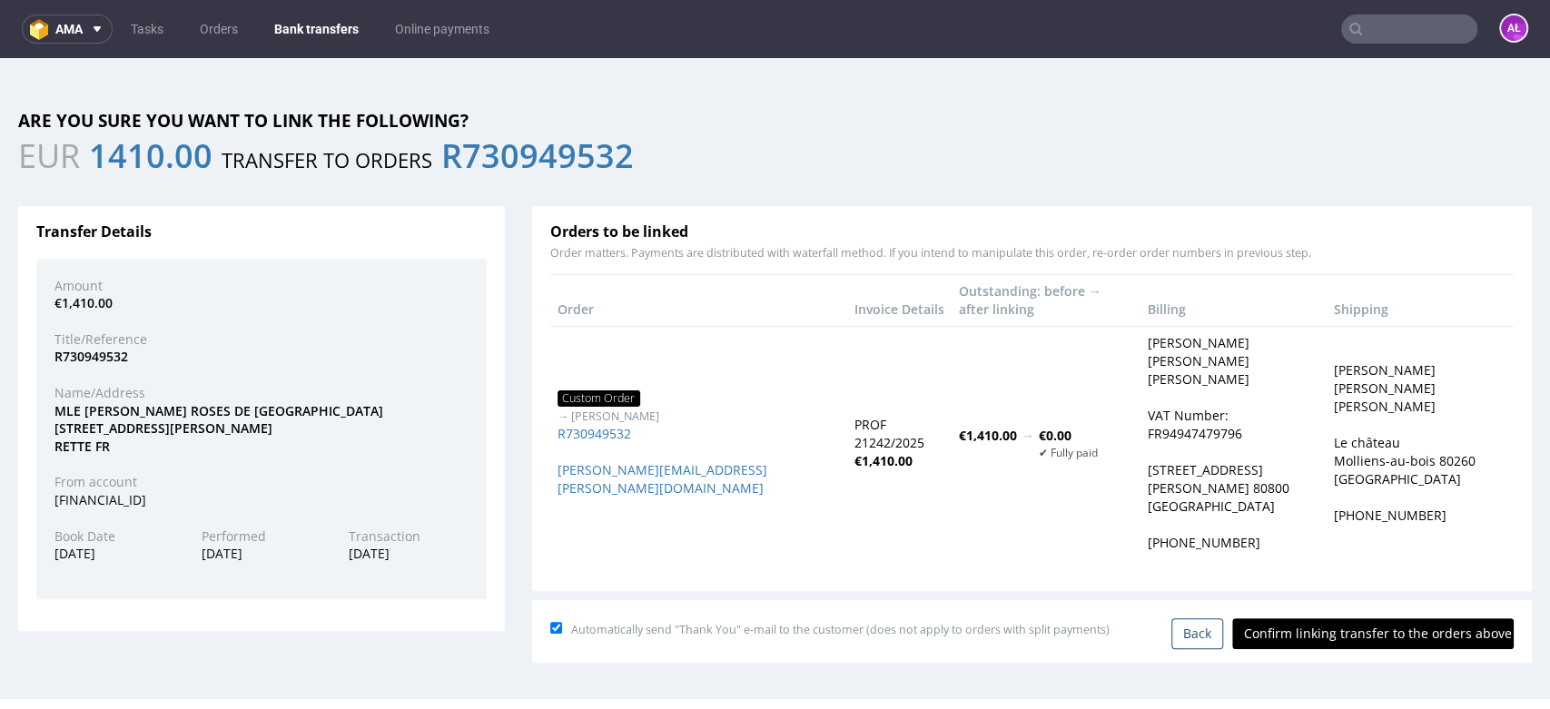
scroll to position [0, 0]
click at [1358, 618] on input "Confirm linking transfer to the orders above" at bounding box center [1372, 633] width 281 height 31
type input "In progress..."
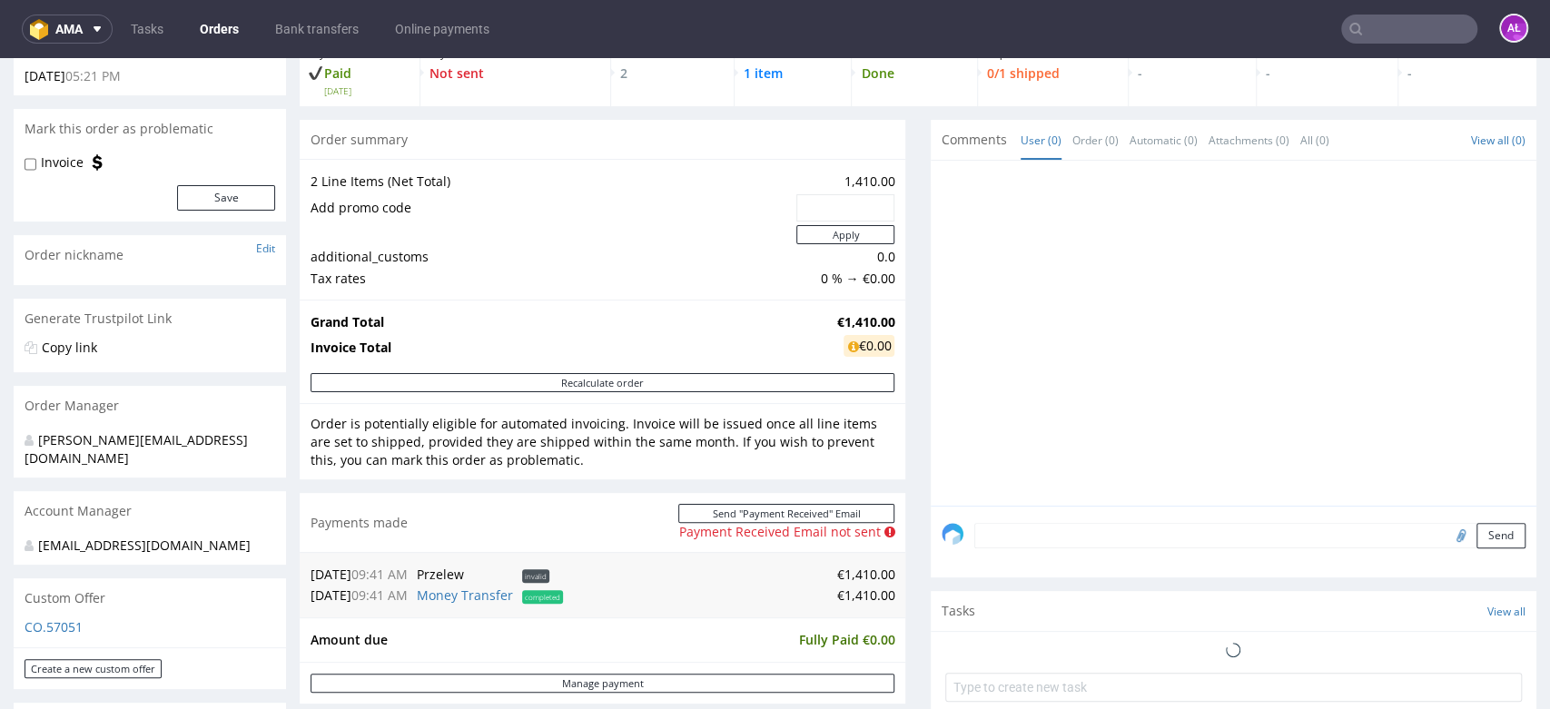
scroll to position [302, 0]
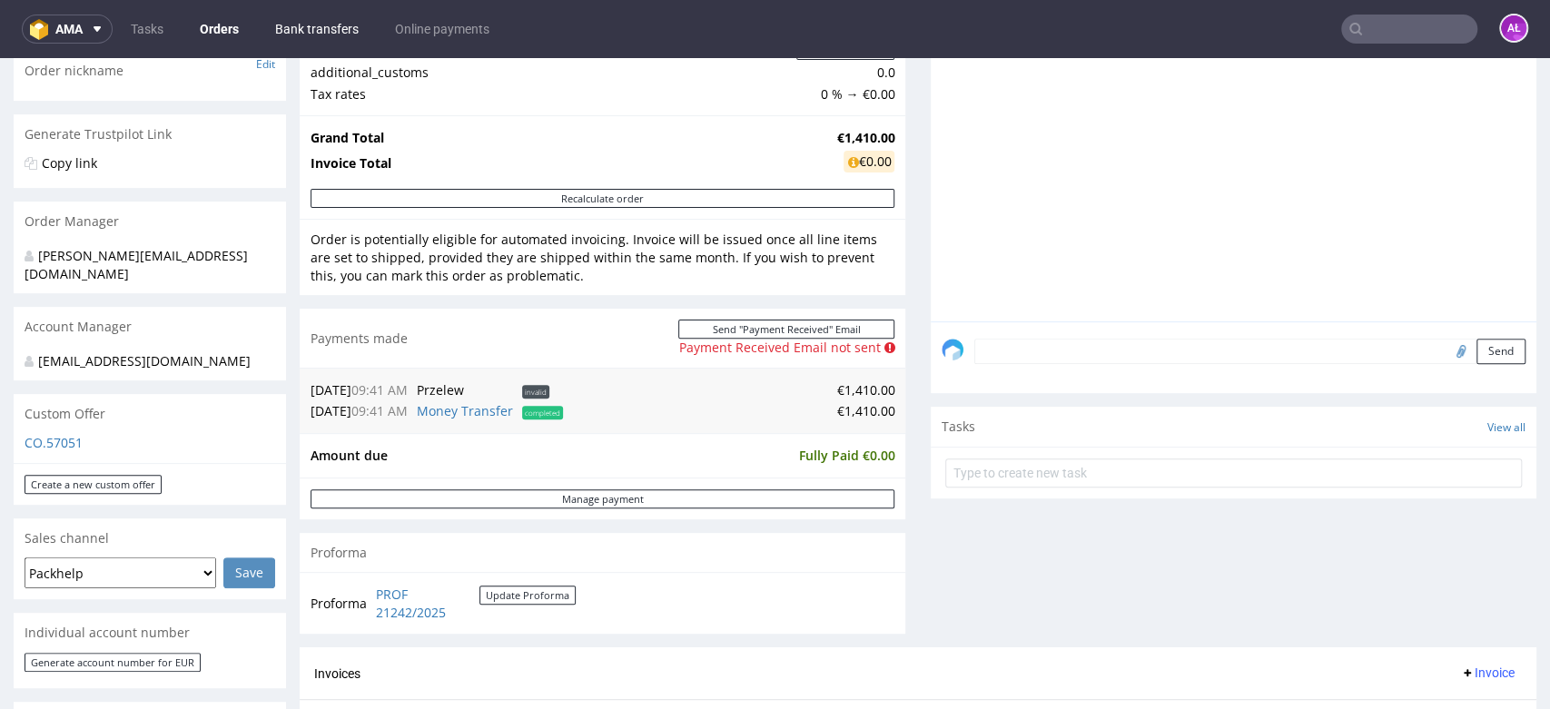
click at [354, 25] on link "Bank transfers" at bounding box center [316, 29] width 105 height 29
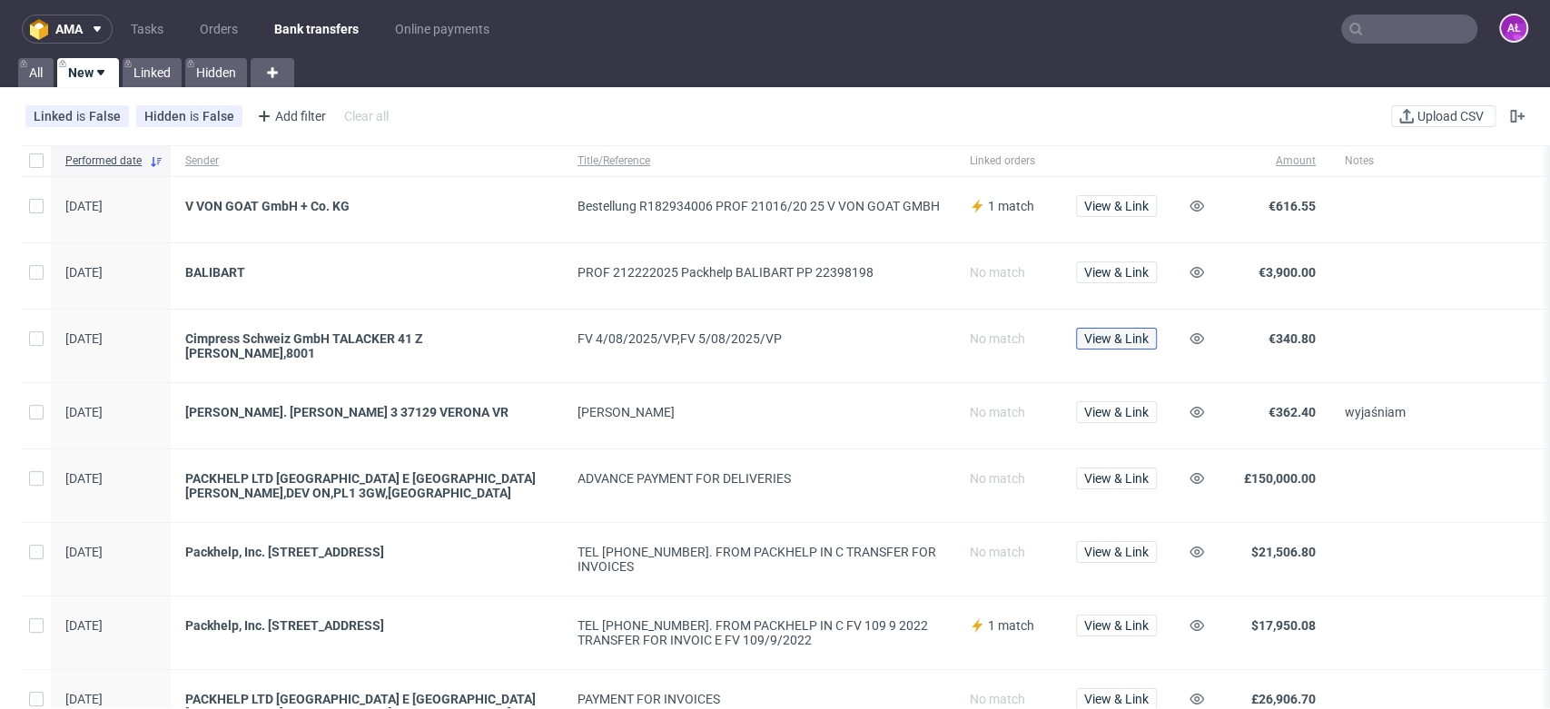
click at [1129, 338] on span "View & Link" at bounding box center [1116, 338] width 64 height 13
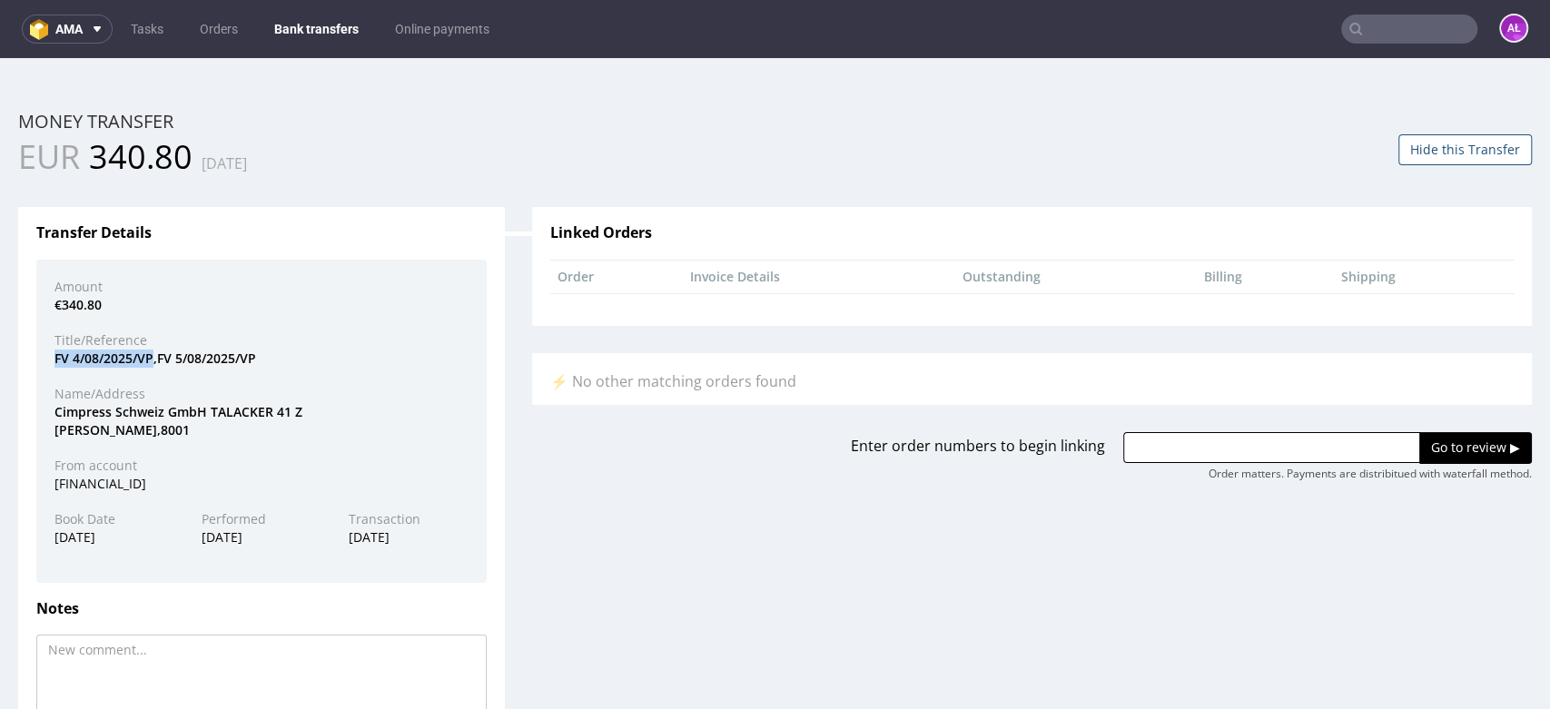
drag, startPoint x: 51, startPoint y: 362, endPoint x: 153, endPoint y: 364, distance: 101.7
click at [153, 364] on div "FV 4/08/2025/VP,FV 5/08/2025/VP" at bounding box center [261, 359] width 441 height 18
